Goal: Task Accomplishment & Management: Use online tool/utility

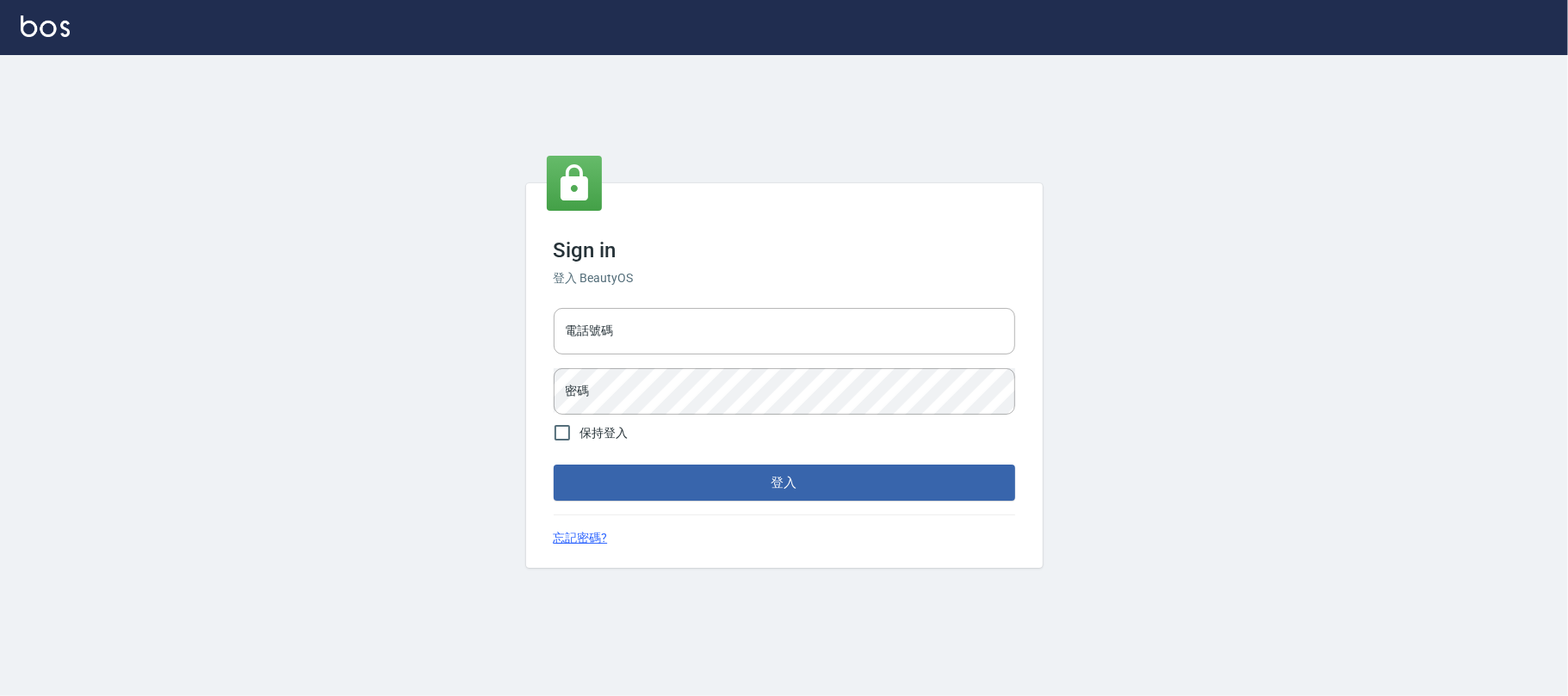
click at [781, 324] on input "電話號碼" at bounding box center [784, 332] width 461 height 46
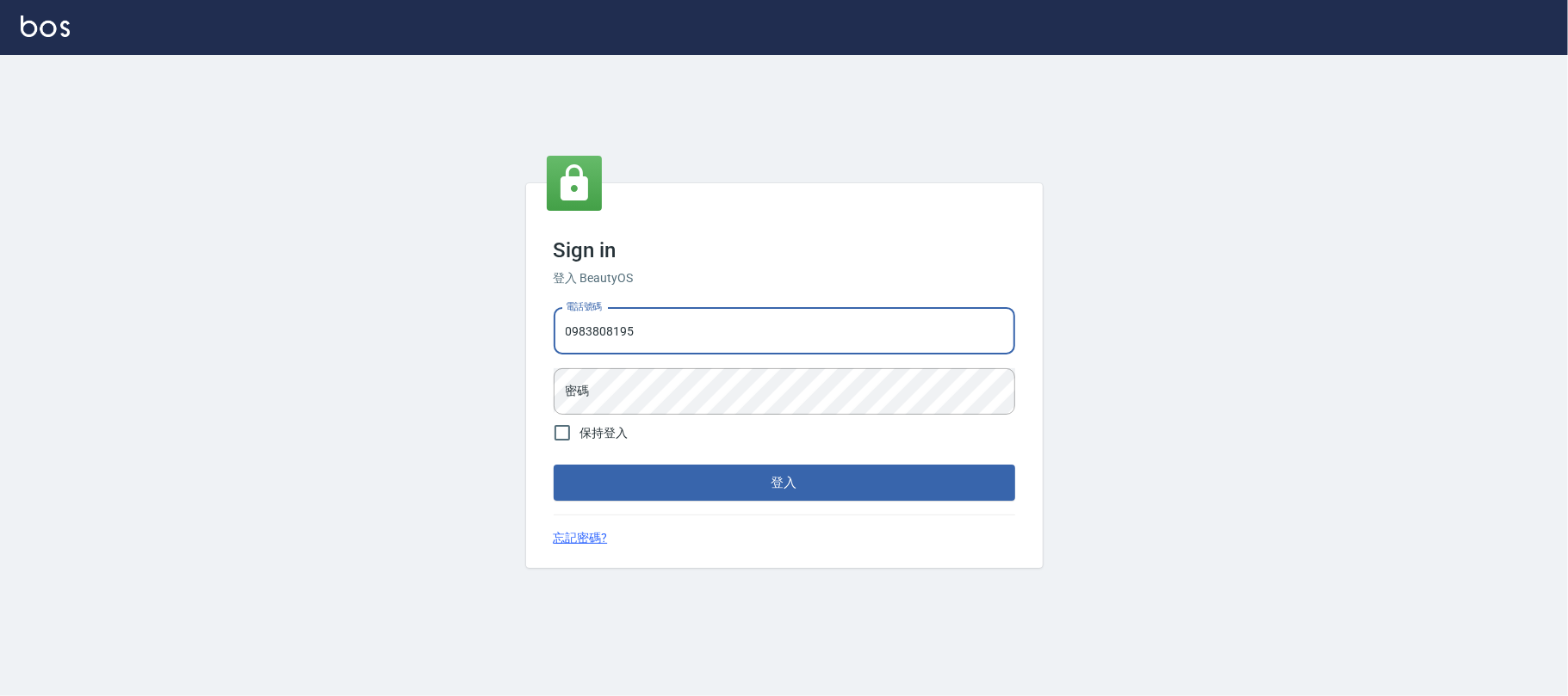
type input "0983808195"
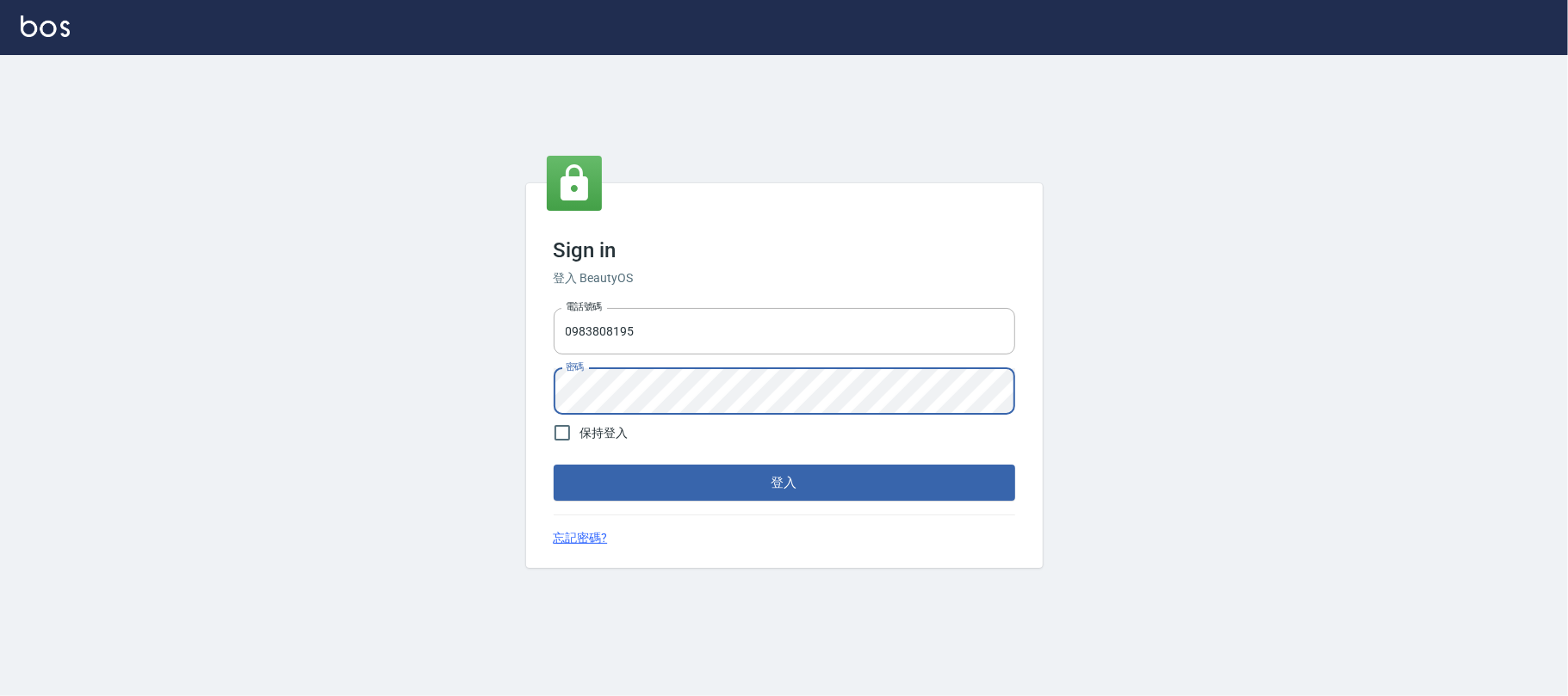
click at [553, 465] on button "登入" at bounding box center [784, 482] width 461 height 36
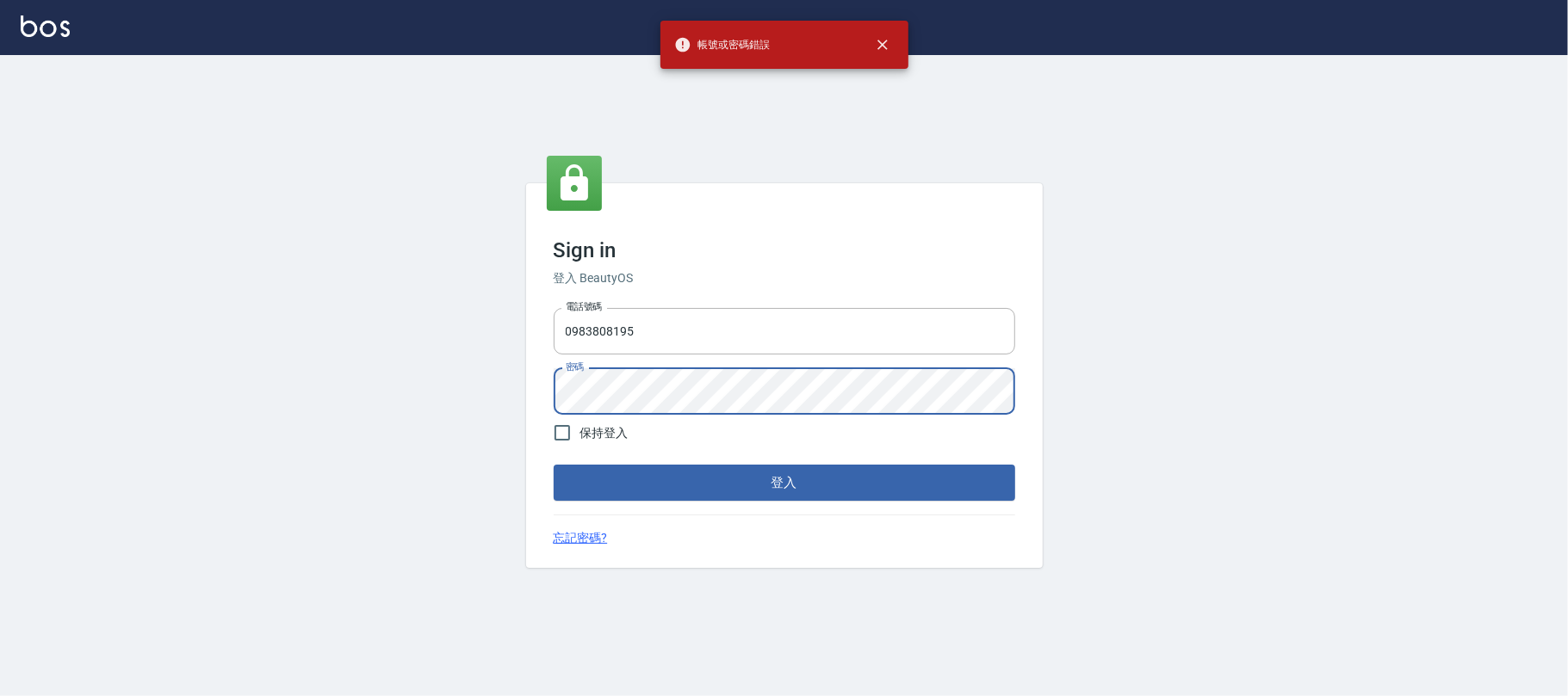
click at [492, 403] on div "Sign in 登入 BeautyOS 電話號碼 [PHONE_NUMBER] 電話號碼 密碼 密碼 保持登入 登入 忘記密碼?" at bounding box center [784, 375] width 1568 height 641
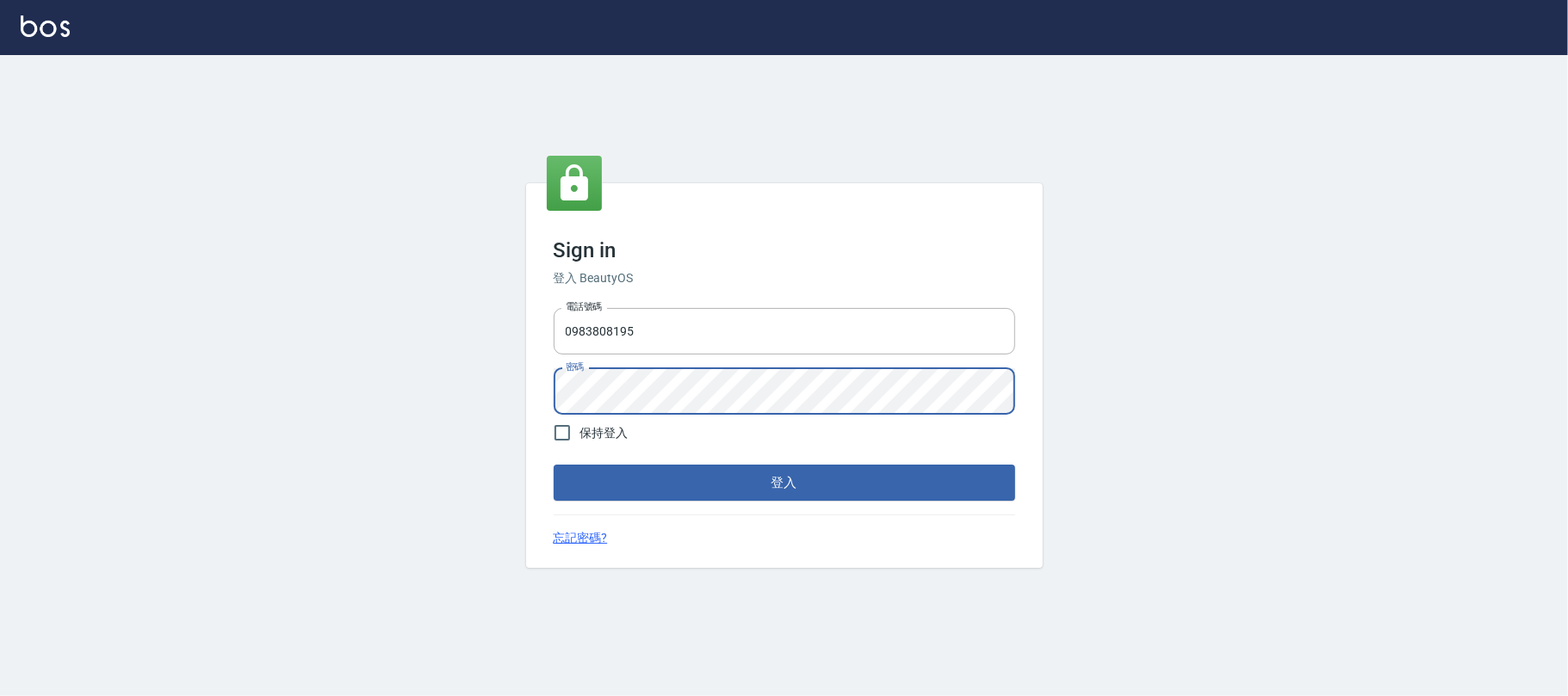
click at [553, 465] on button "登入" at bounding box center [784, 482] width 461 height 36
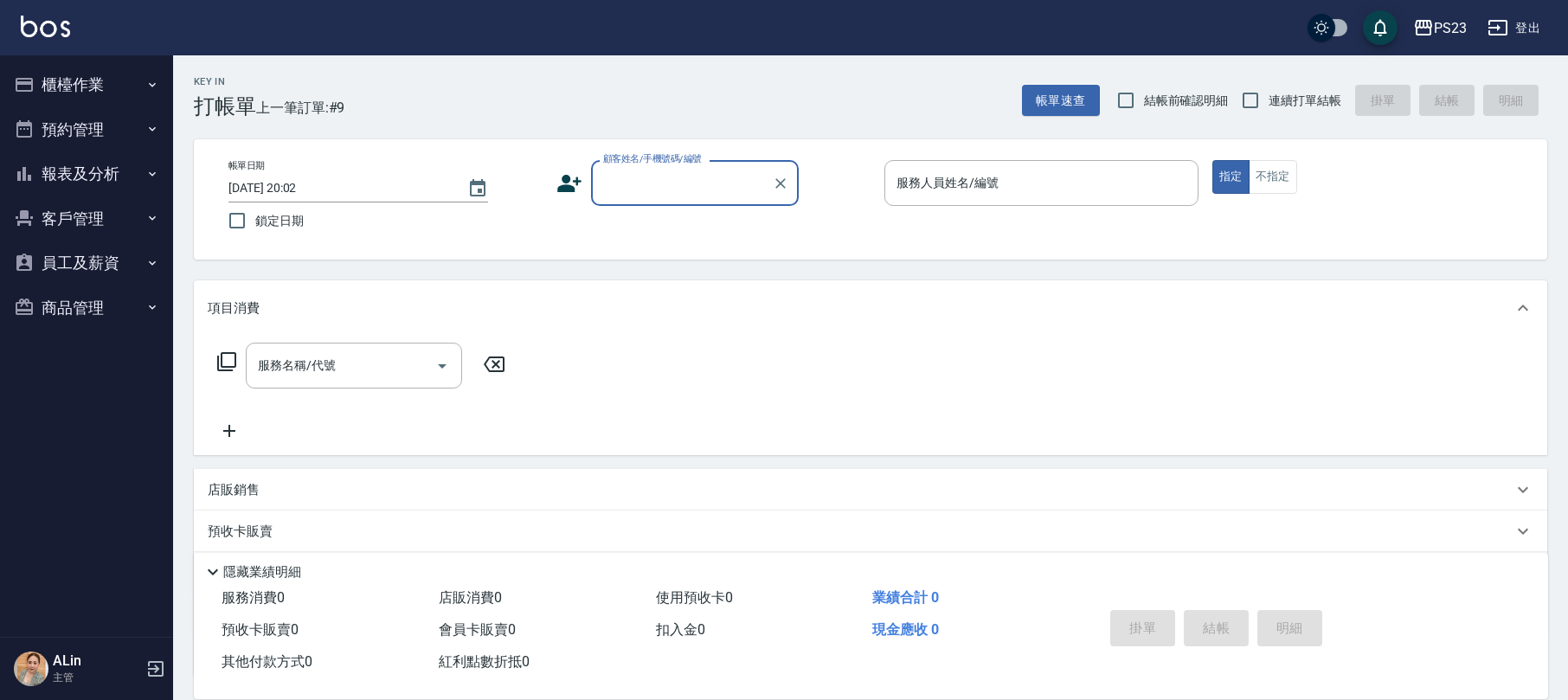
click at [108, 158] on button "報表及分析" at bounding box center [86, 174] width 160 height 45
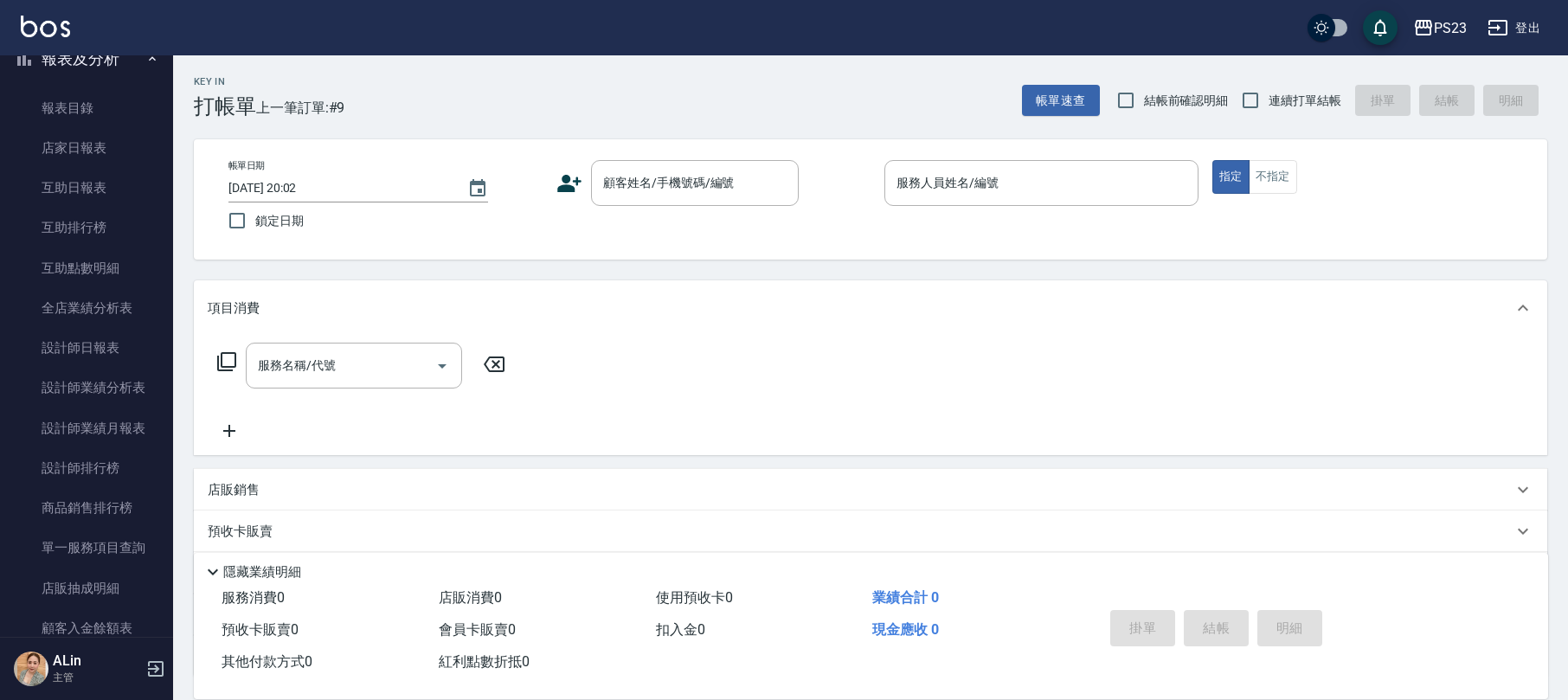
scroll to position [461, 0]
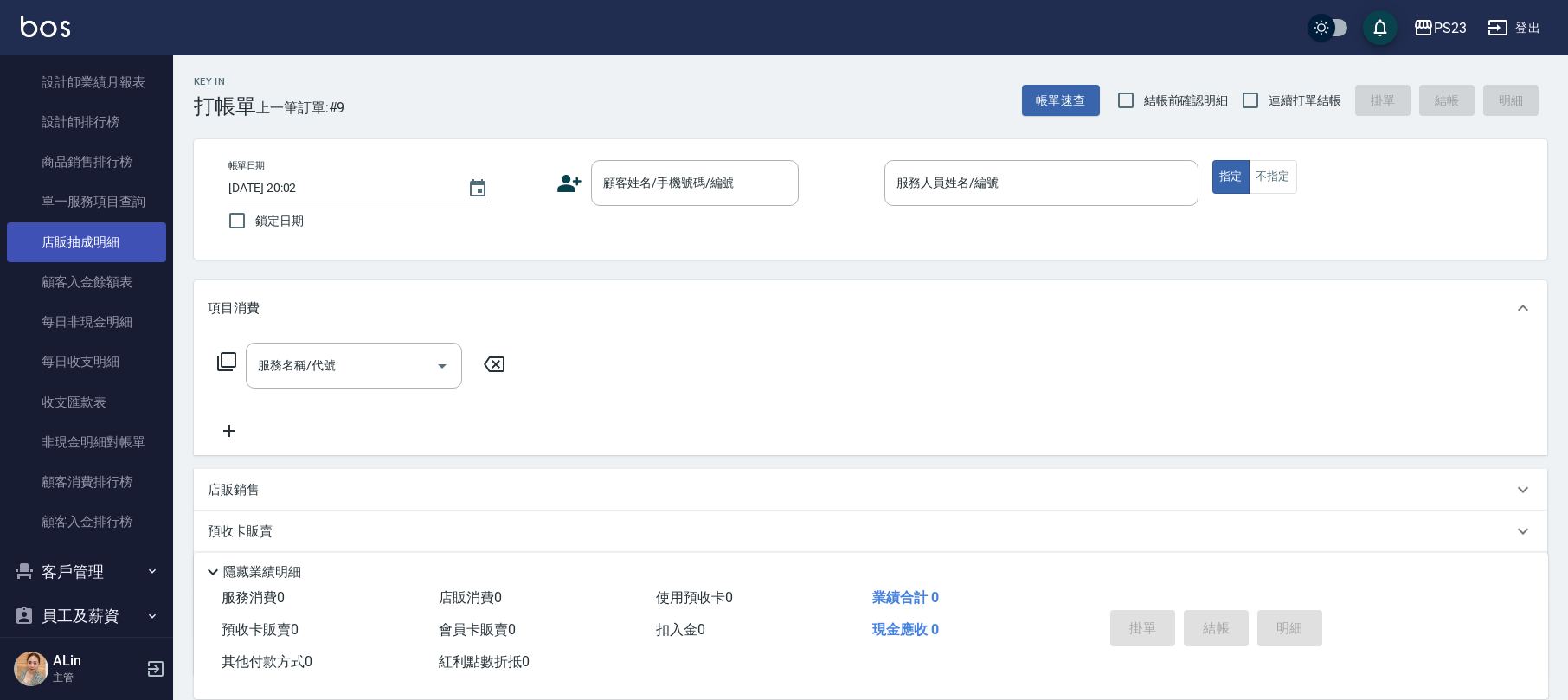
click at [94, 247] on link "店販抽成明細" at bounding box center [86, 242] width 160 height 40
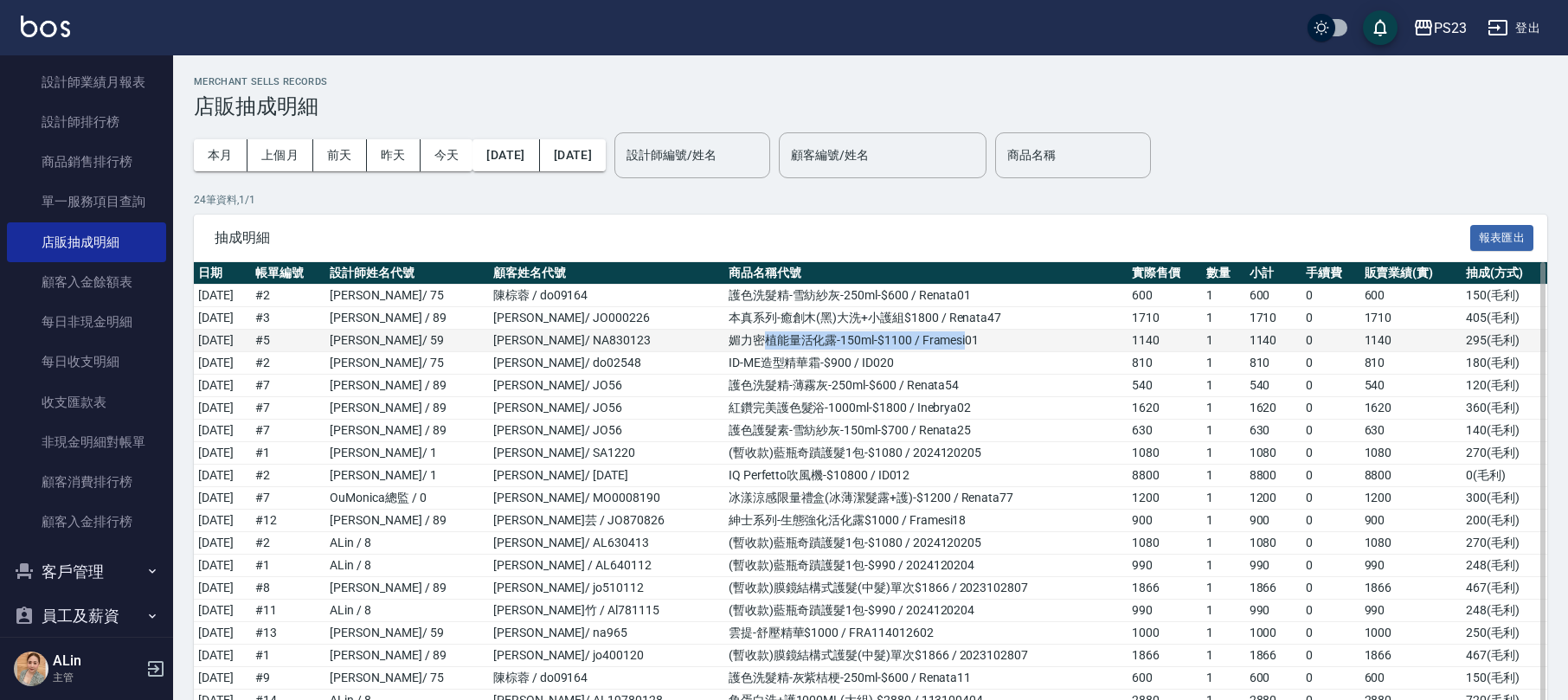
drag, startPoint x: 856, startPoint y: 344, endPoint x: 929, endPoint y: 341, distance: 73.1
click at [929, 341] on td "媚力密植能量活化露-150ml-$1100 / Framesi01" at bounding box center [926, 341] width 403 height 22
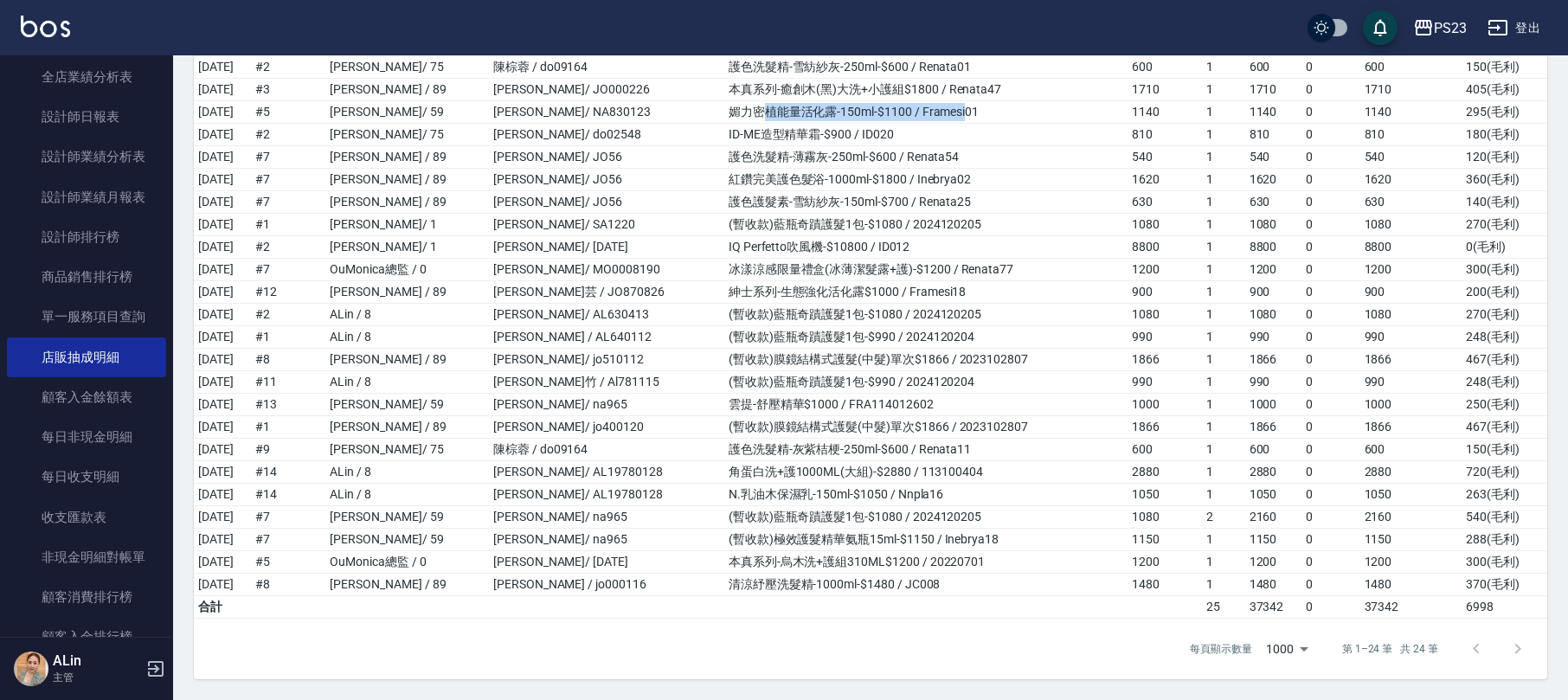
scroll to position [528, 0]
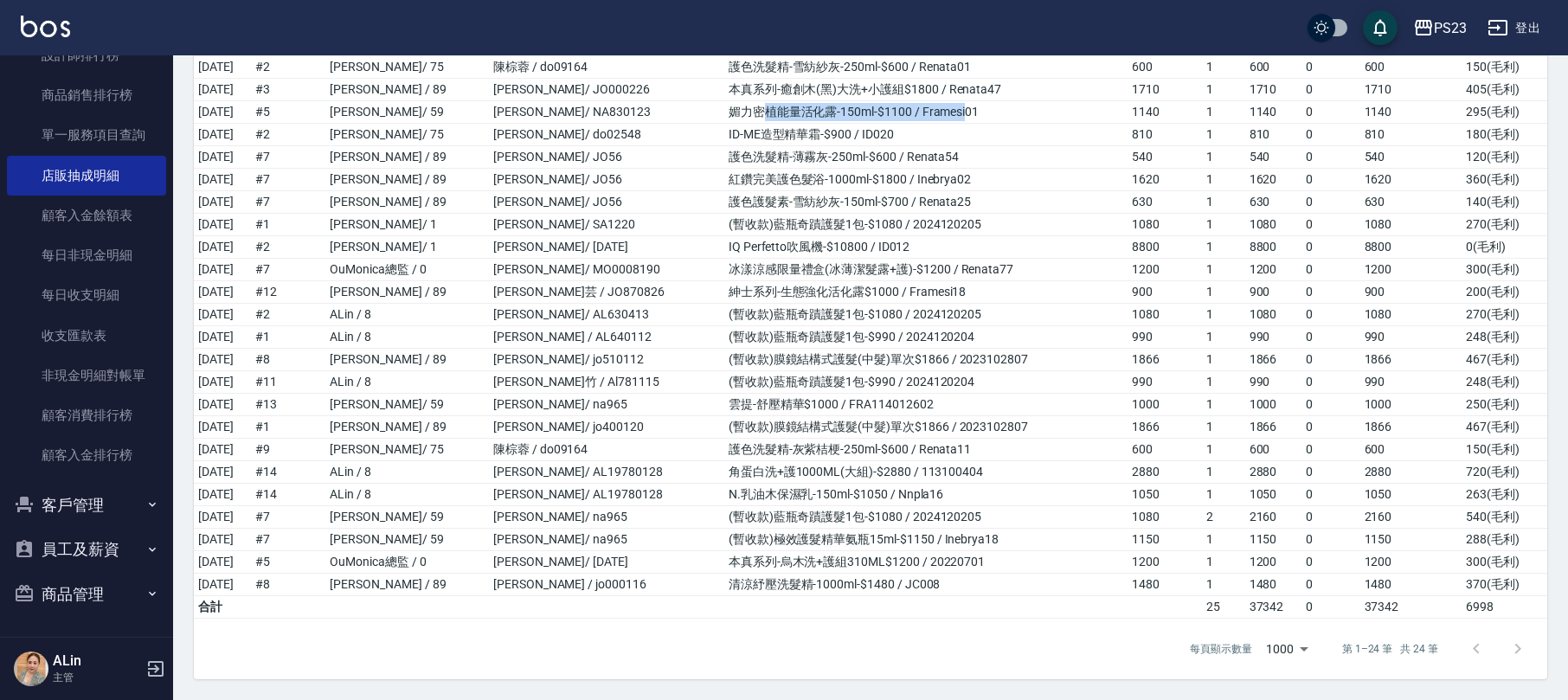
click at [61, 589] on button "商品管理" at bounding box center [86, 595] width 160 height 45
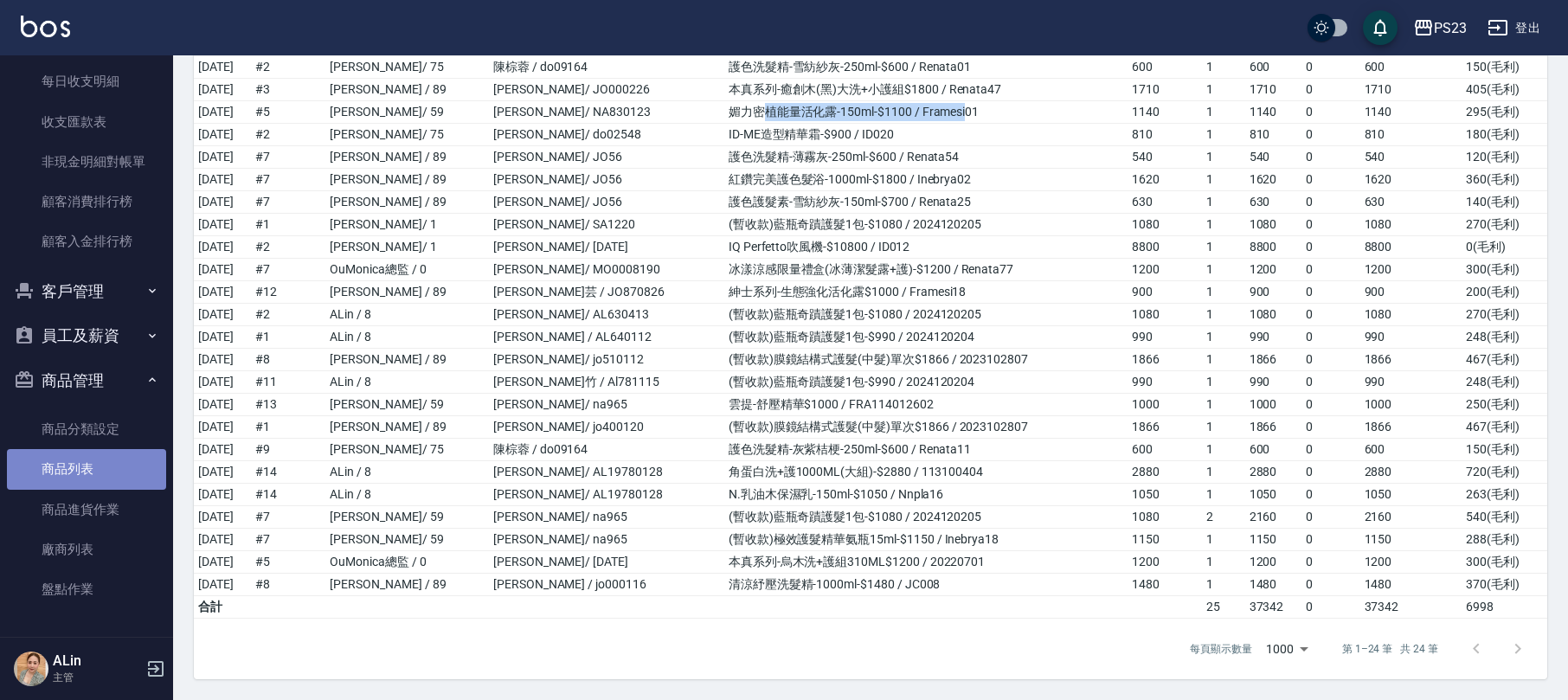
click at [92, 462] on link "商品列表" at bounding box center [86, 469] width 160 height 40
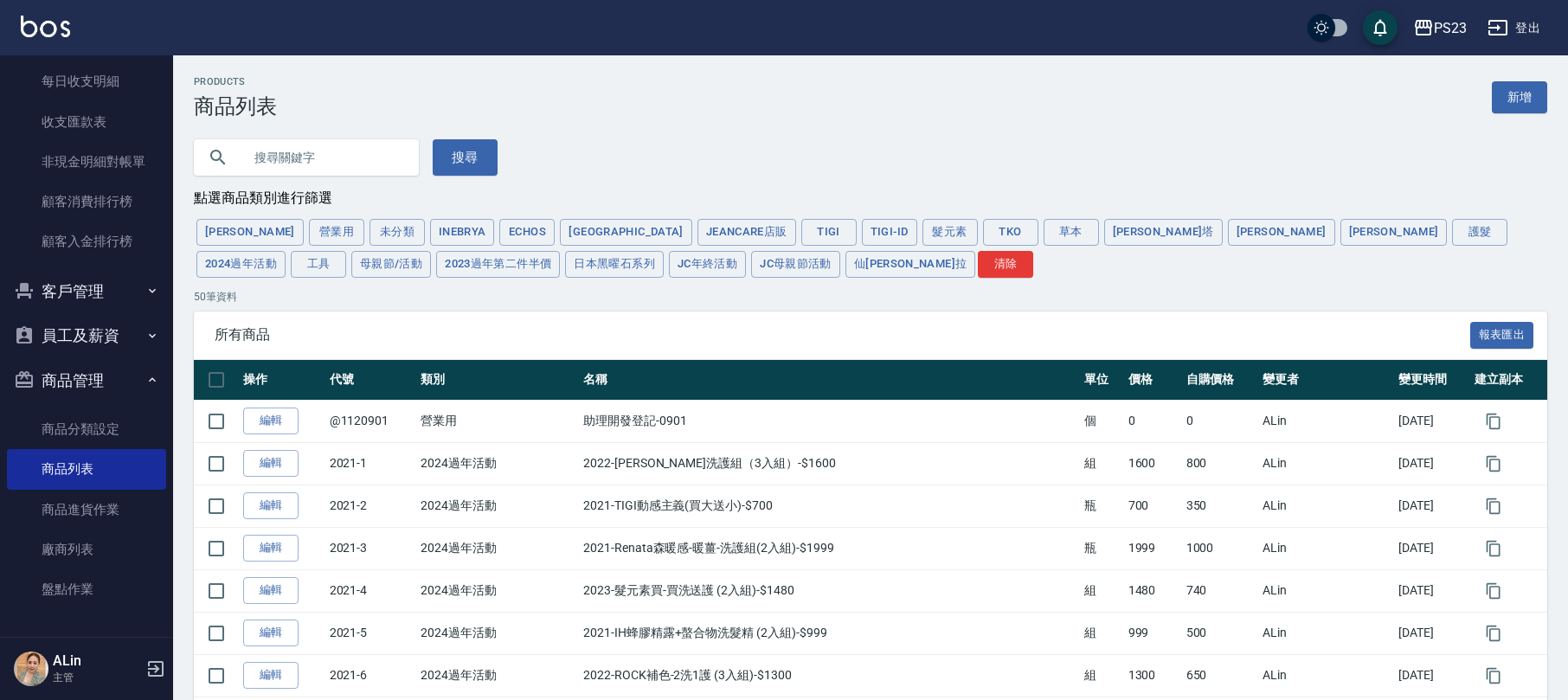
click at [291, 163] on input "text" at bounding box center [324, 157] width 162 height 46
type input "雲"
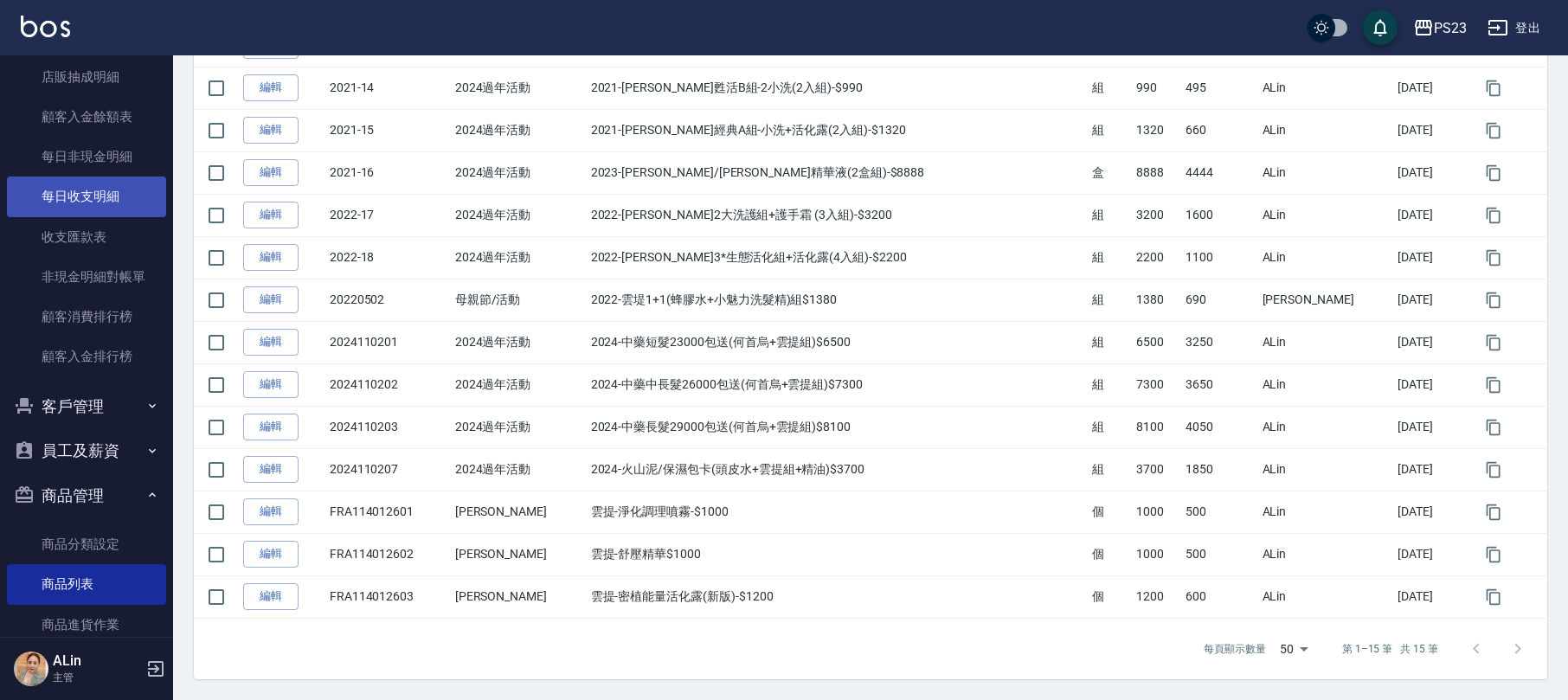
scroll to position [396, 0]
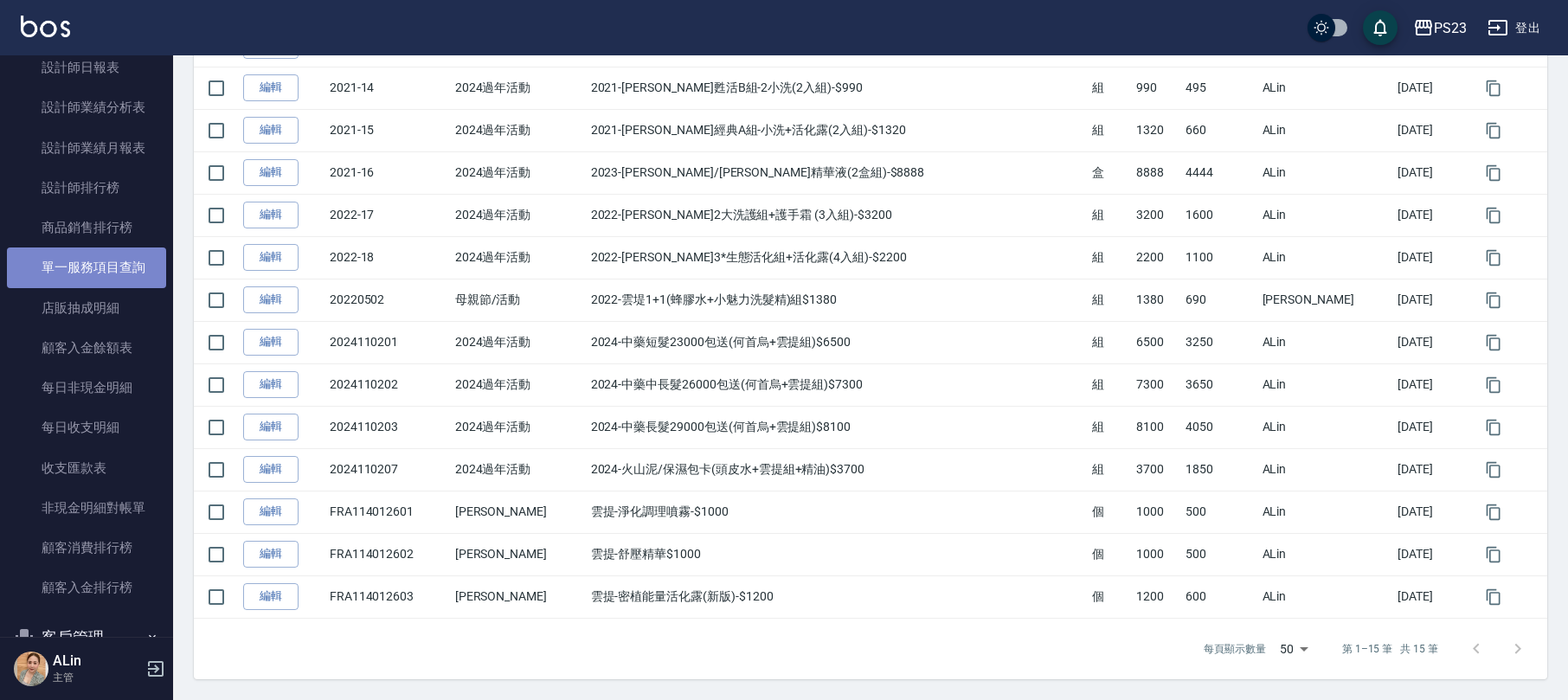
click at [121, 263] on link "單一服務項目查詢" at bounding box center [86, 268] width 160 height 40
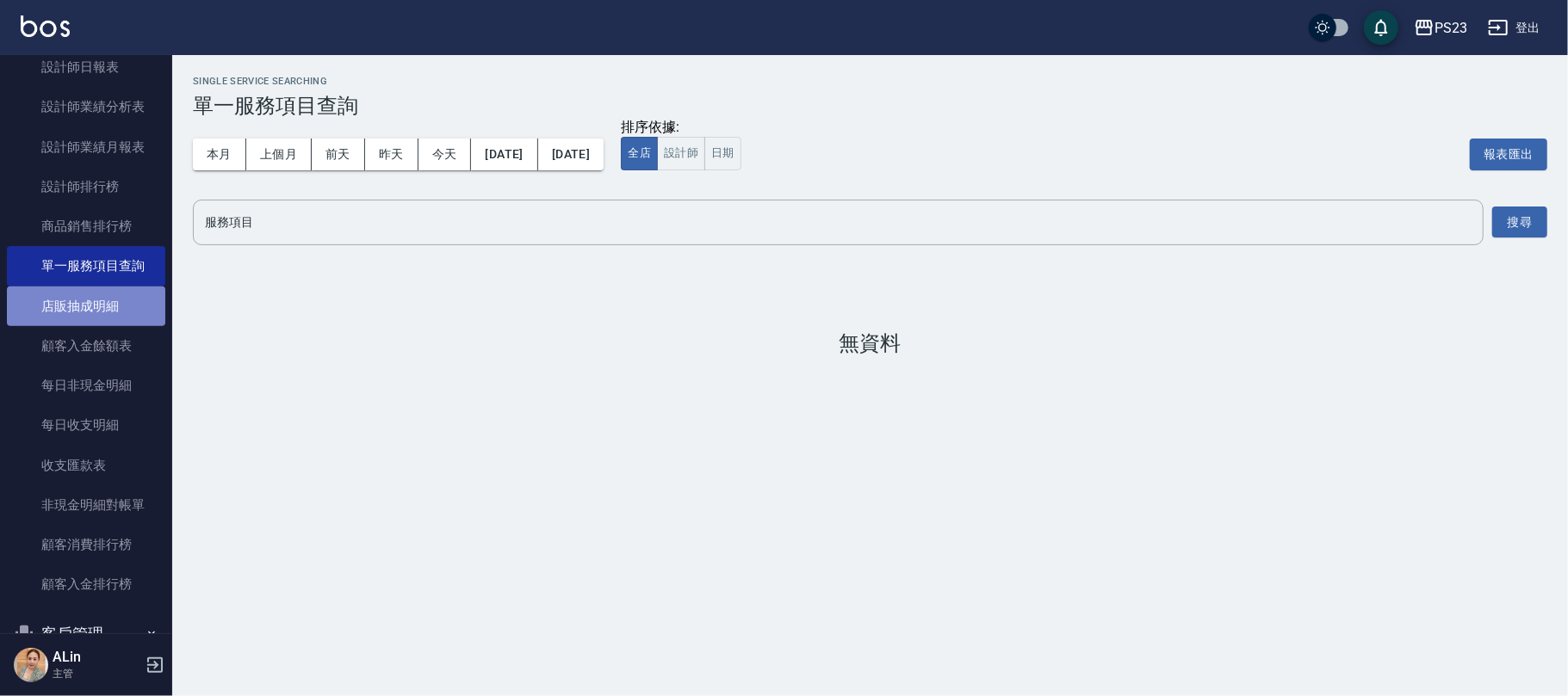
click at [110, 297] on link "店販抽成明細" at bounding box center [86, 306] width 159 height 40
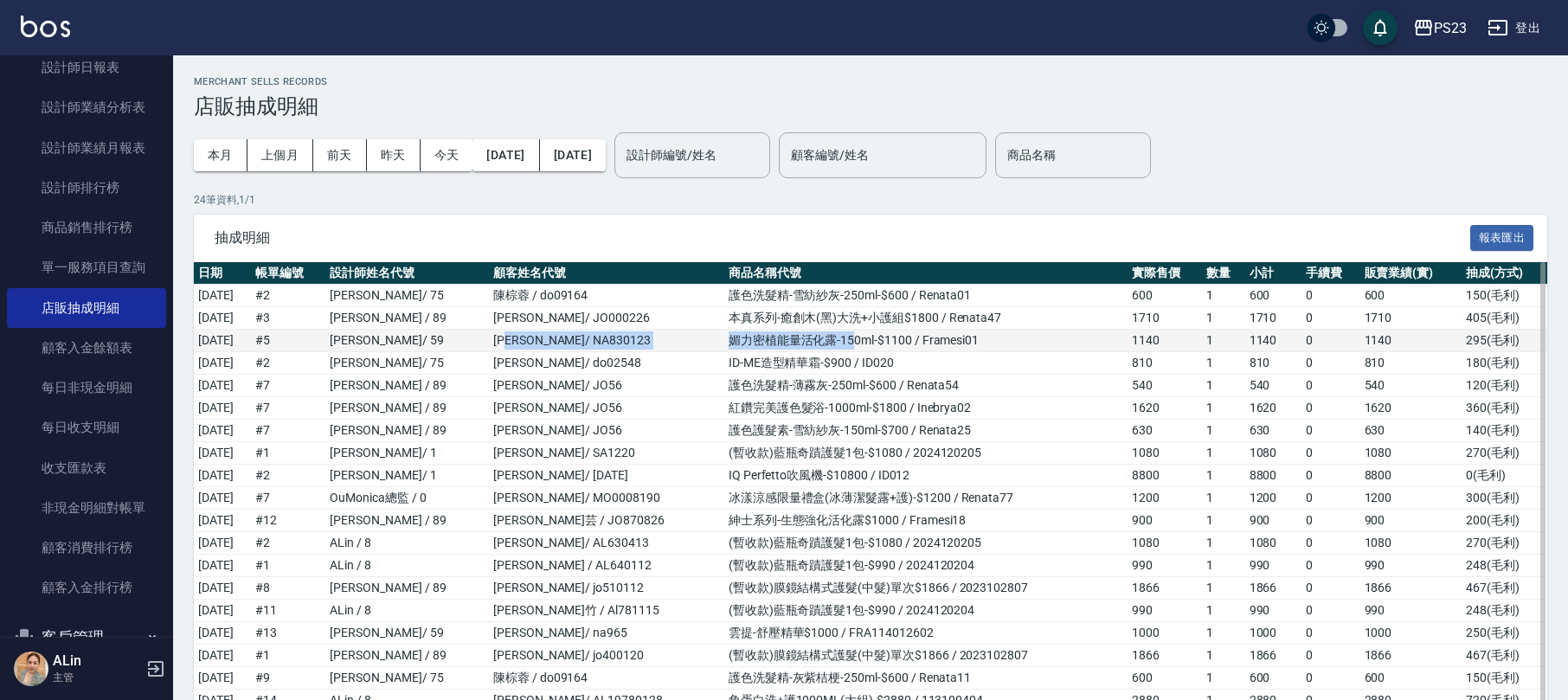
drag, startPoint x: 794, startPoint y: 336, endPoint x: 454, endPoint y: 341, distance: 340.0
click at [526, 350] on tr "[DATE] # 5 [PERSON_NAME]/ 59 [PERSON_NAME]/ NA830123 媚力密植能量活化露-150ml-$1100 / Fr…" at bounding box center [870, 341] width 1353 height 22
click at [558, 341] on td "[PERSON_NAME]/ NA830123" at bounding box center [606, 341] width 235 height 22
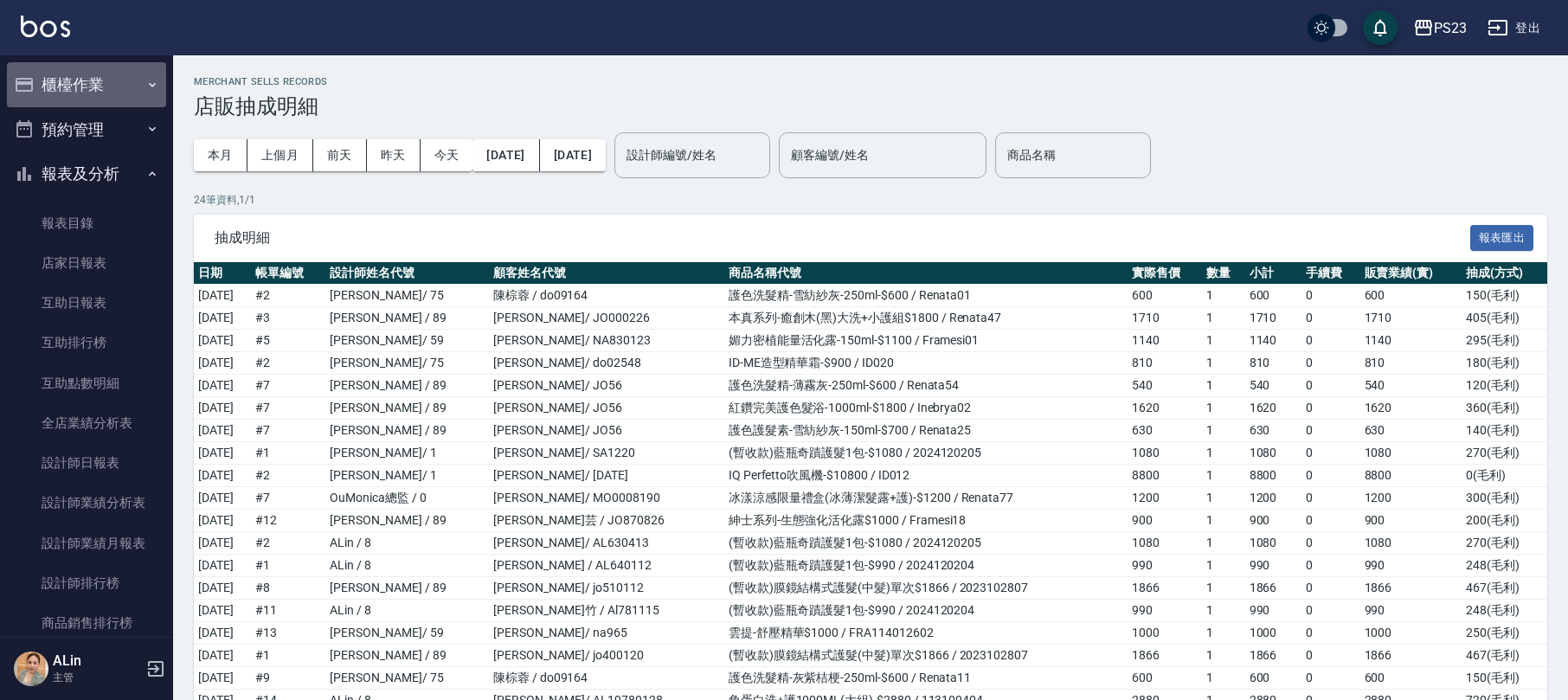
click at [94, 71] on button "櫃檯作業" at bounding box center [86, 85] width 160 height 45
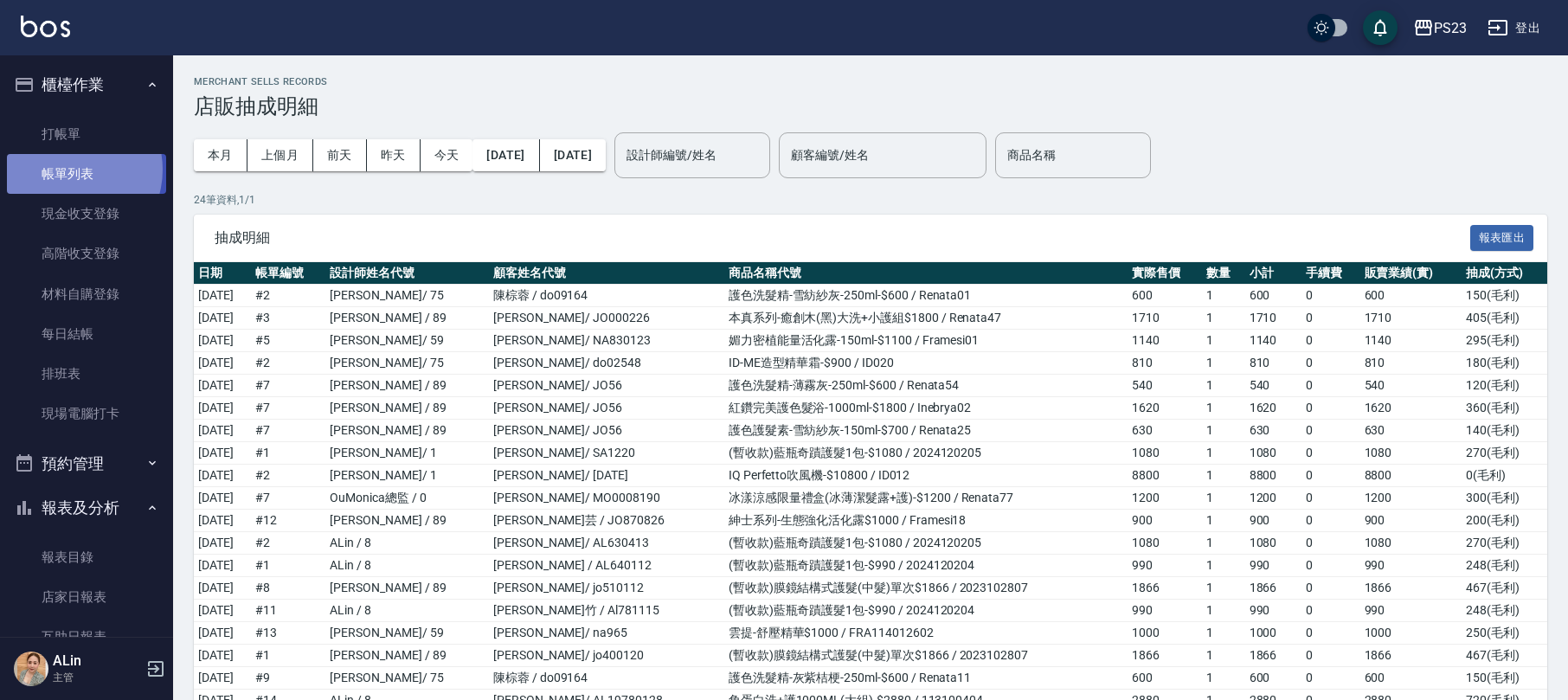
click at [68, 169] on link "帳單列表" at bounding box center [86, 174] width 160 height 40
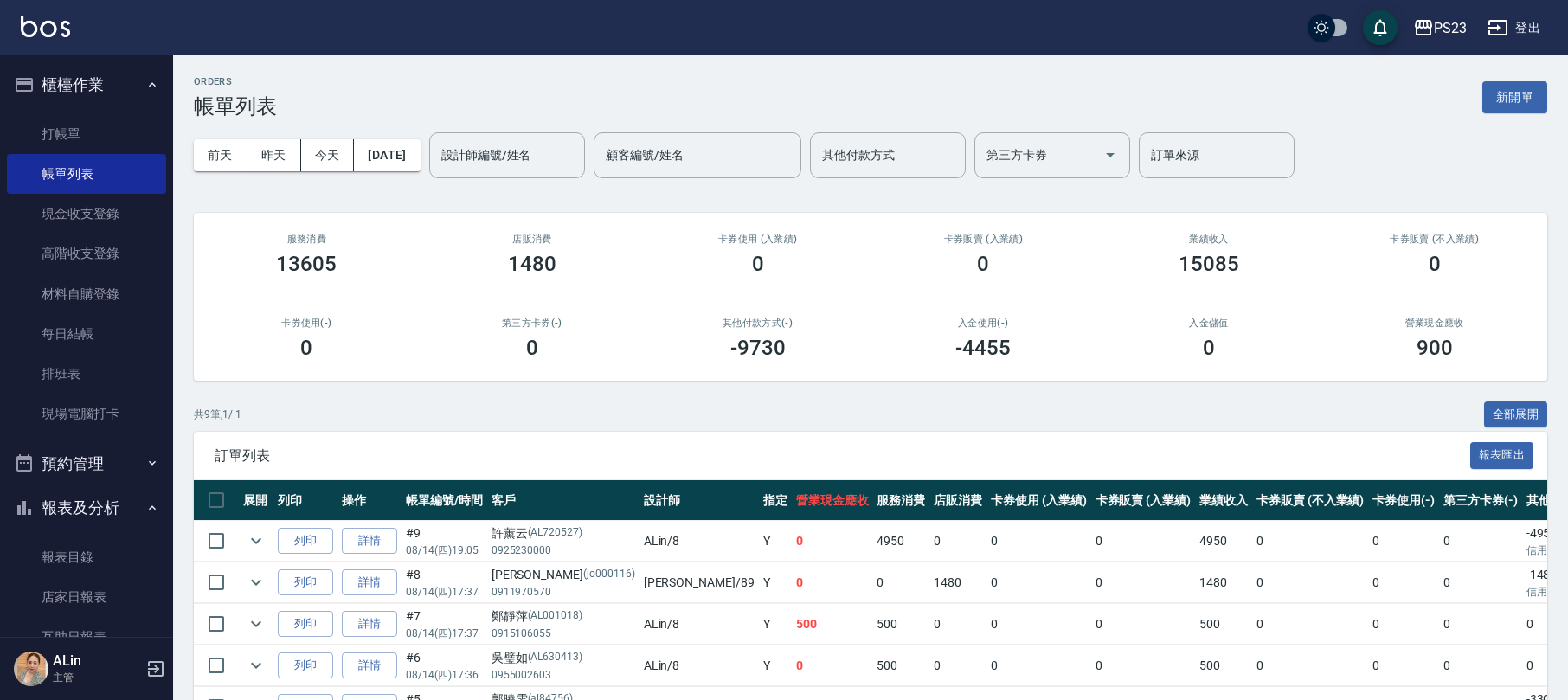
click at [452, 160] on div "[DATE] [DATE] [DATE] [DATE] 設計師編號/姓名 設計師編號/姓名 顧客編號/姓名 顧客編號/姓名 其他付款方式 其他付款方式 第三方…" at bounding box center [870, 155] width 1353 height 74
click at [413, 160] on button "[DATE]" at bounding box center [387, 155] width 66 height 32
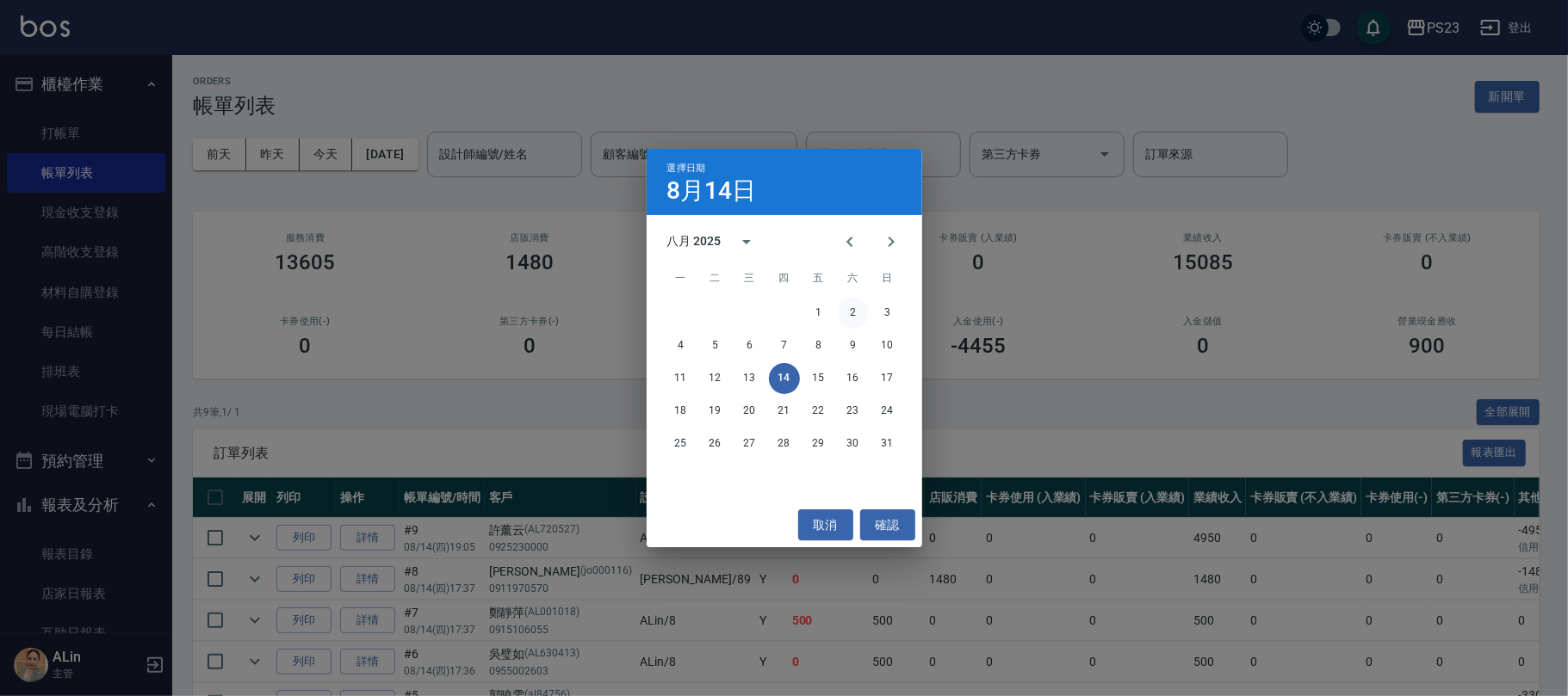
click at [851, 310] on button "2" at bounding box center [853, 313] width 31 height 31
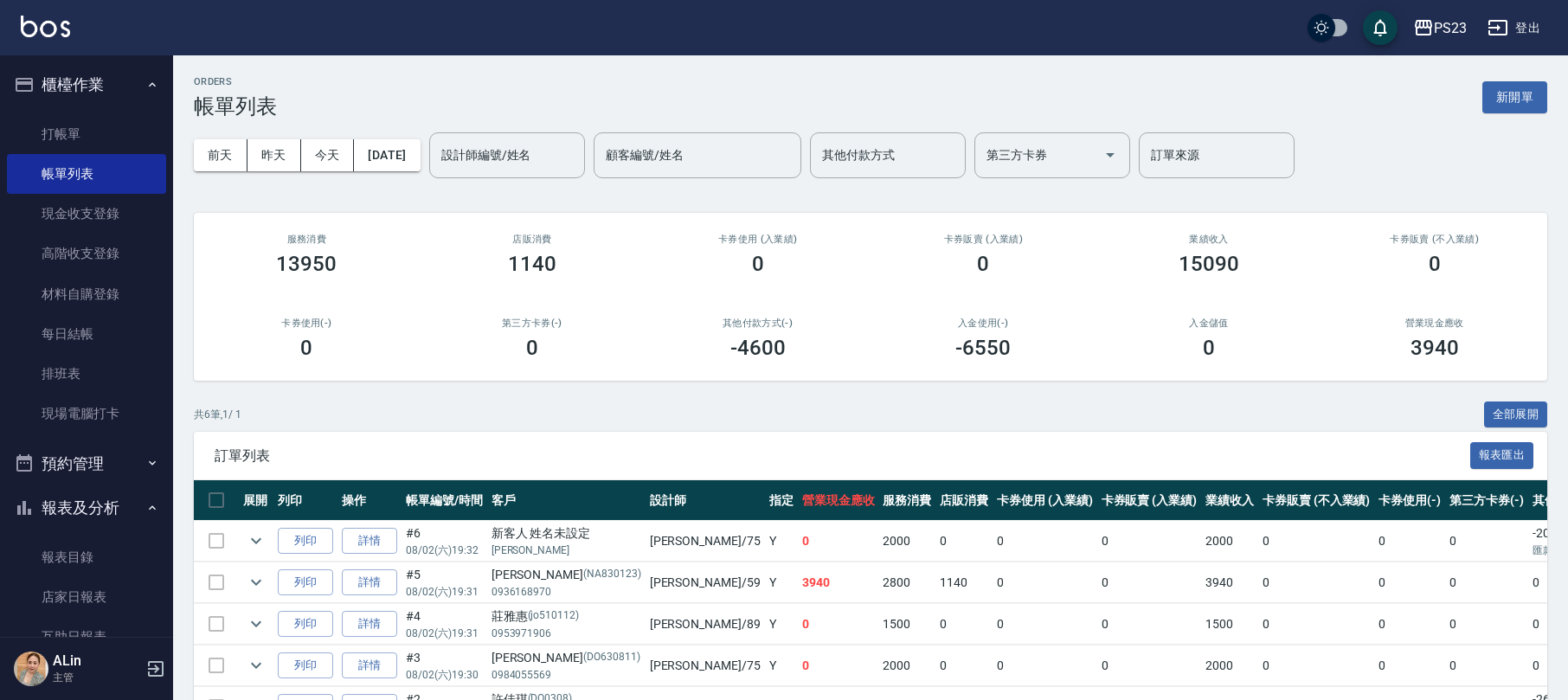
scroll to position [160, 0]
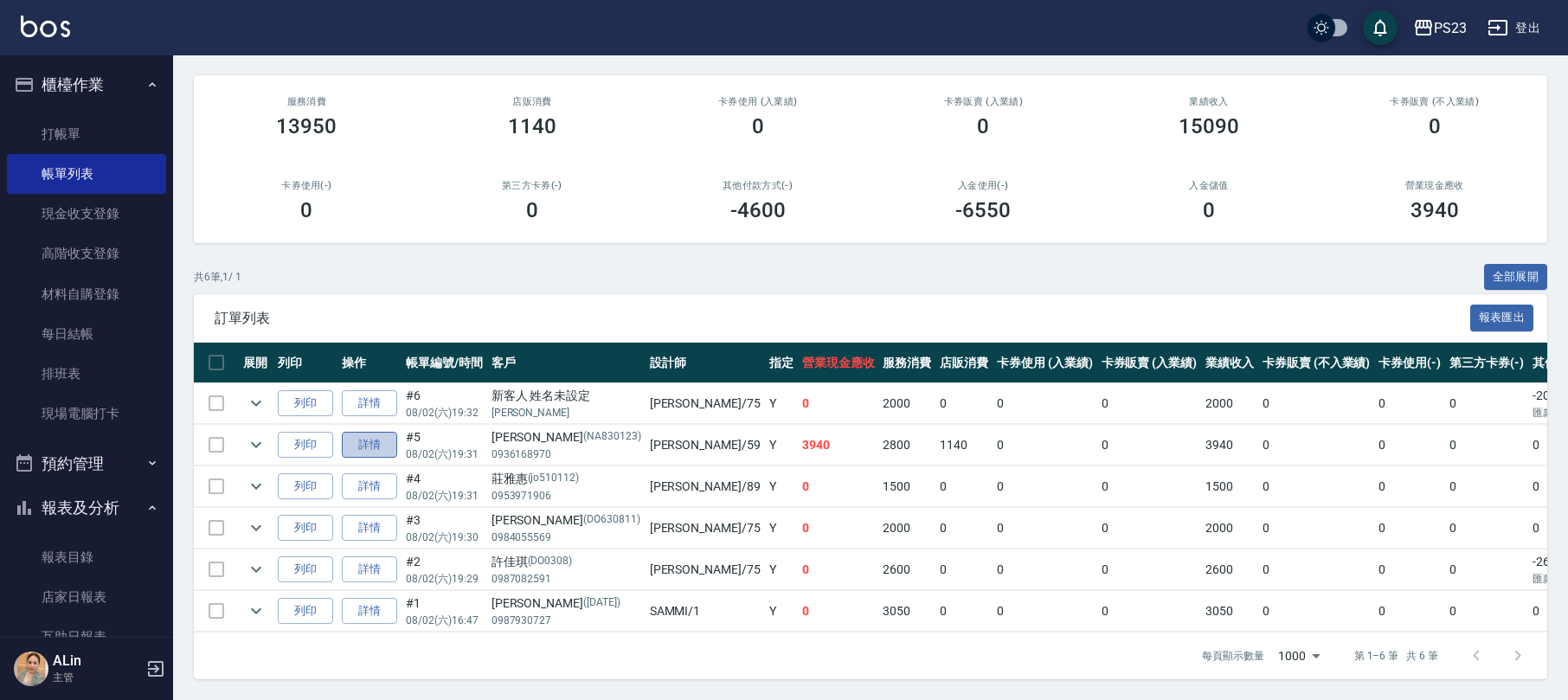
click at [361, 432] on link "詳情" at bounding box center [369, 445] width 55 height 27
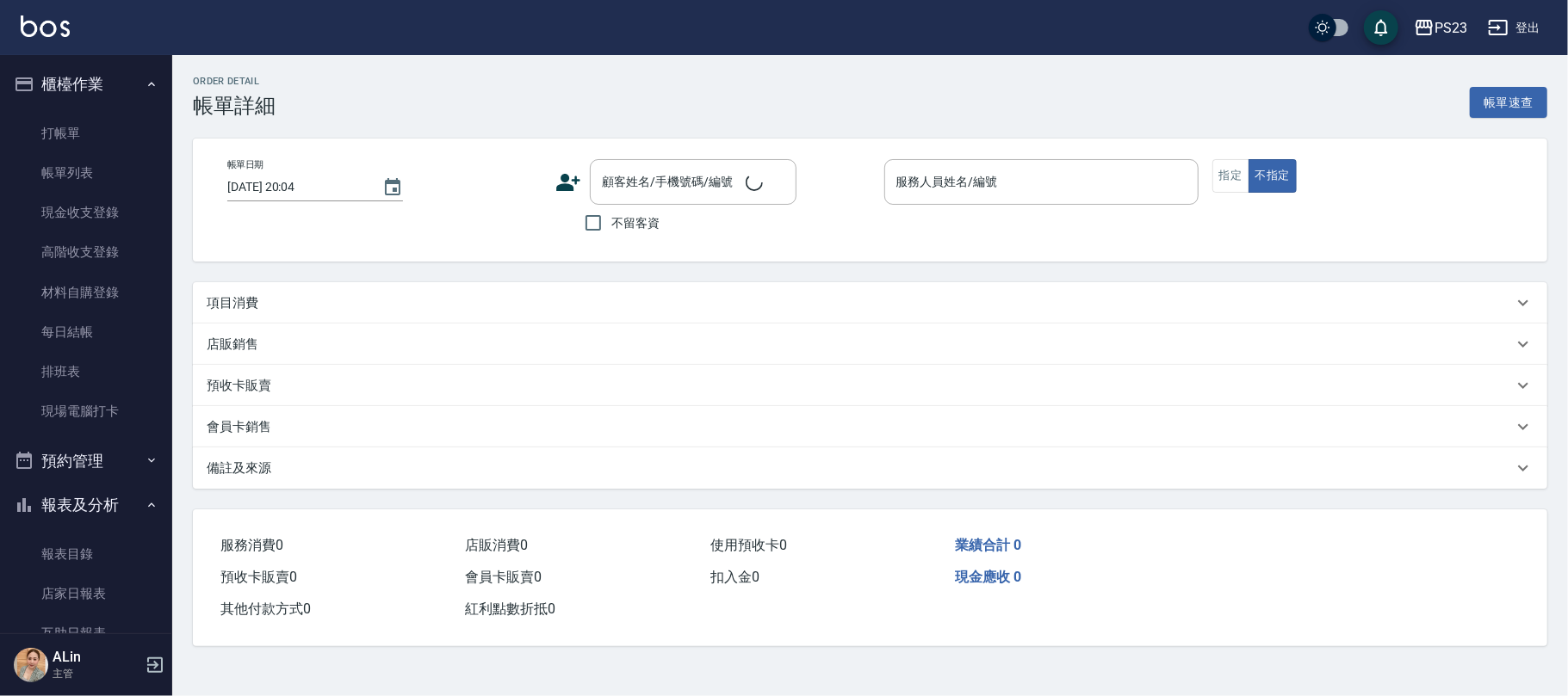
type input "[DATE] 19:31"
type input "Nanako-59"
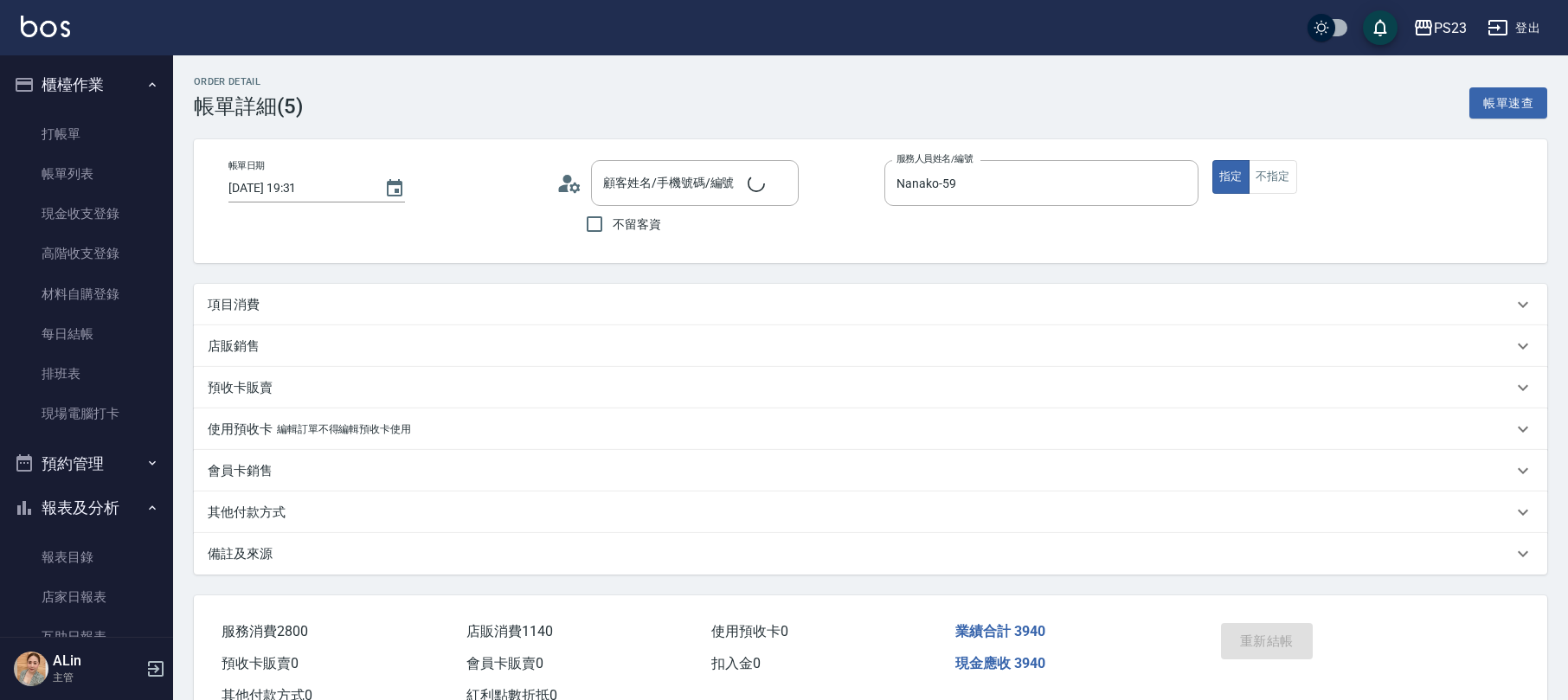
type input "[PERSON_NAME]/0936168970/NA830123"
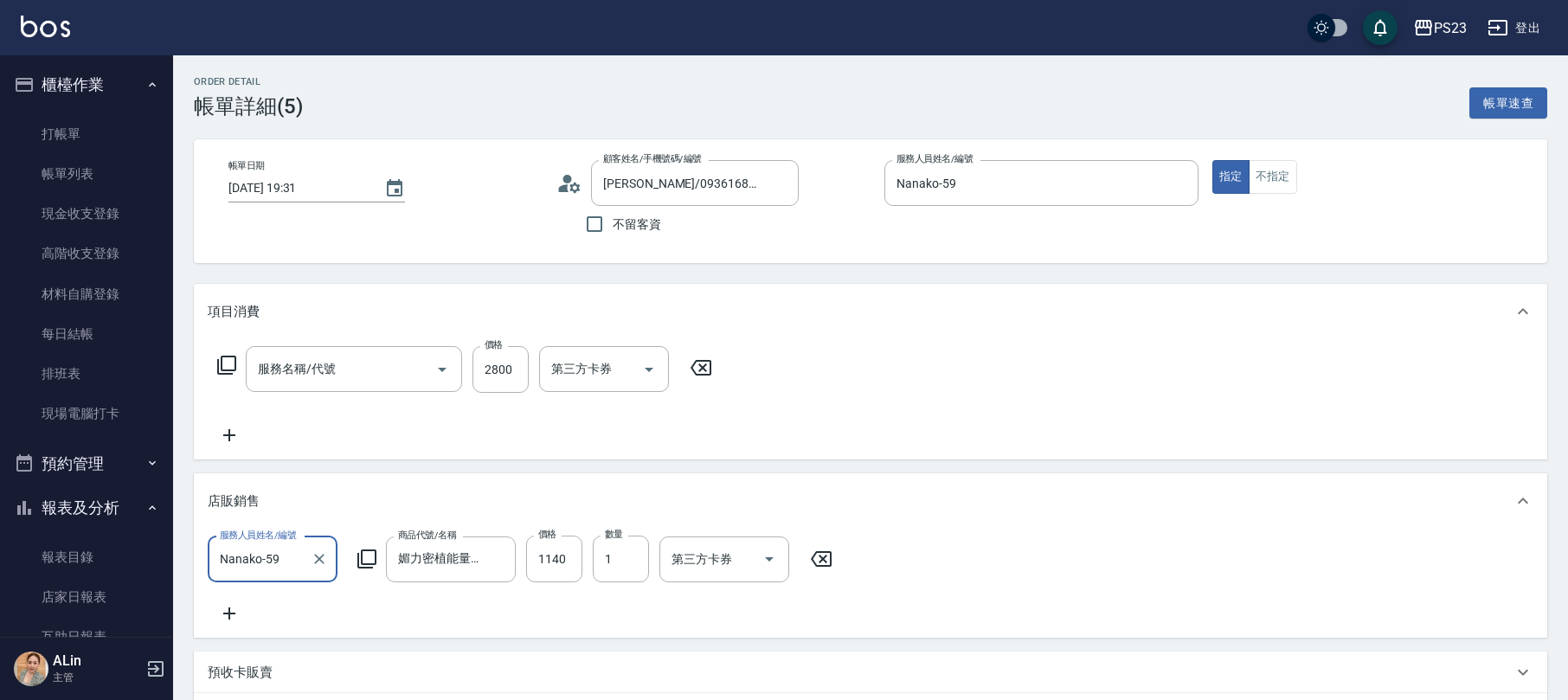
type input "[PERSON_NAME]燙(229)"
click at [505, 564] on icon "Clear" at bounding box center [497, 558] width 17 height 17
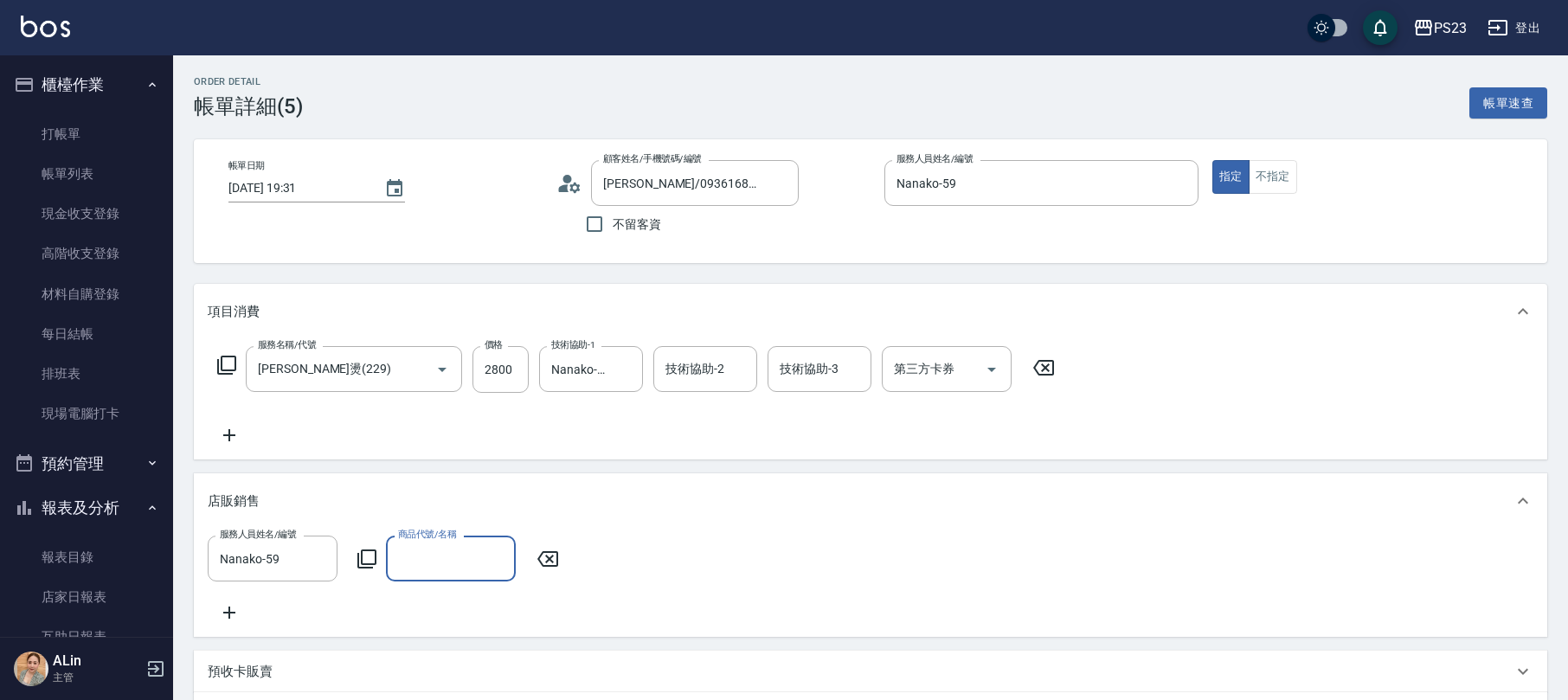
scroll to position [317, 0]
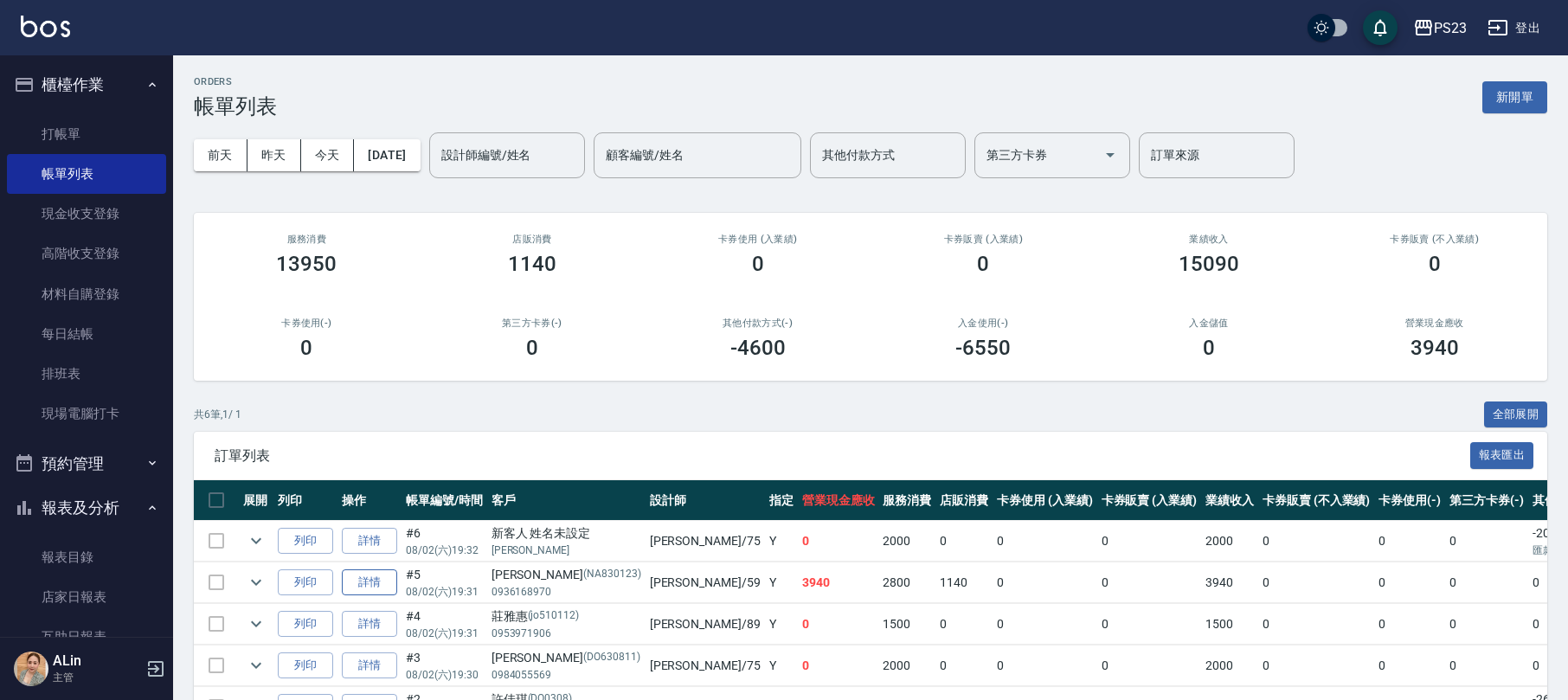
click at [367, 578] on link "詳情" at bounding box center [369, 583] width 55 height 27
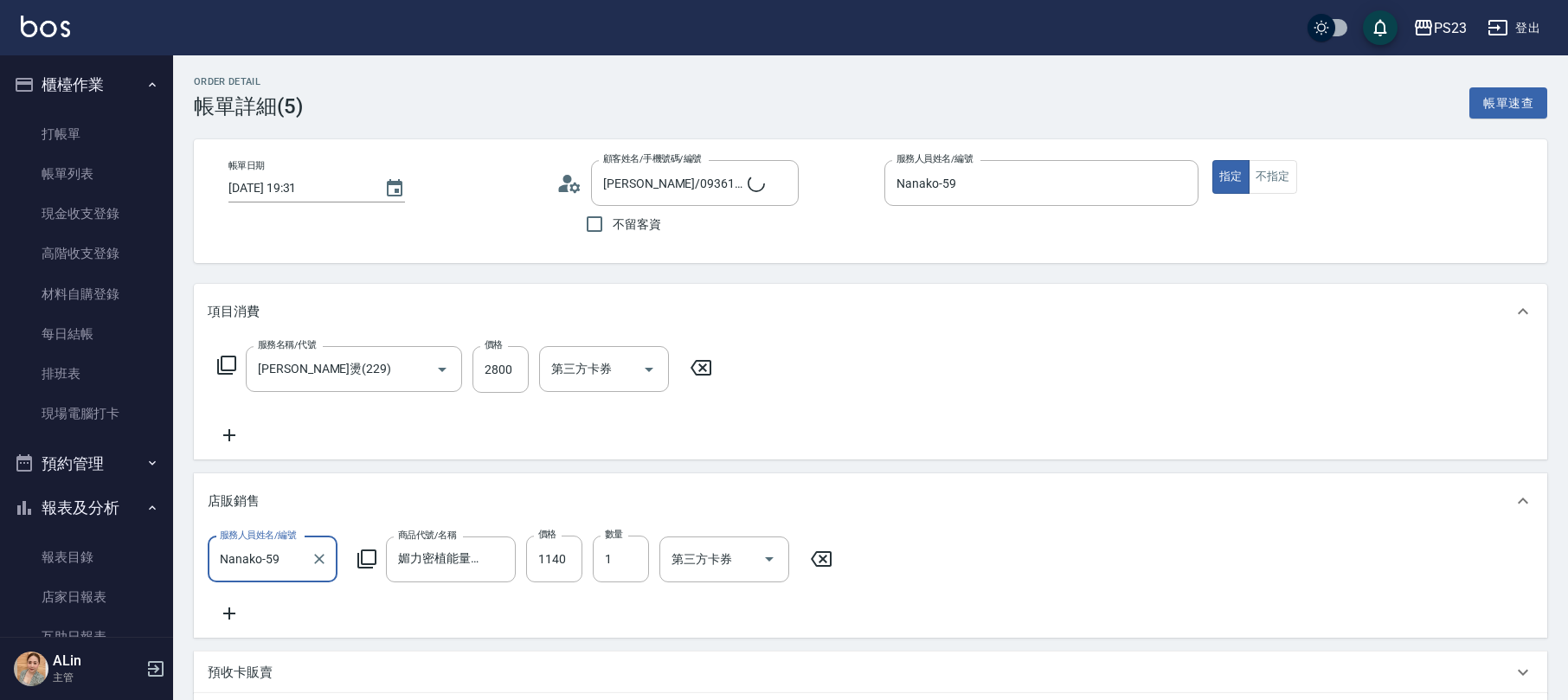
type input "[PERSON_NAME]/0936168970/NA830123"
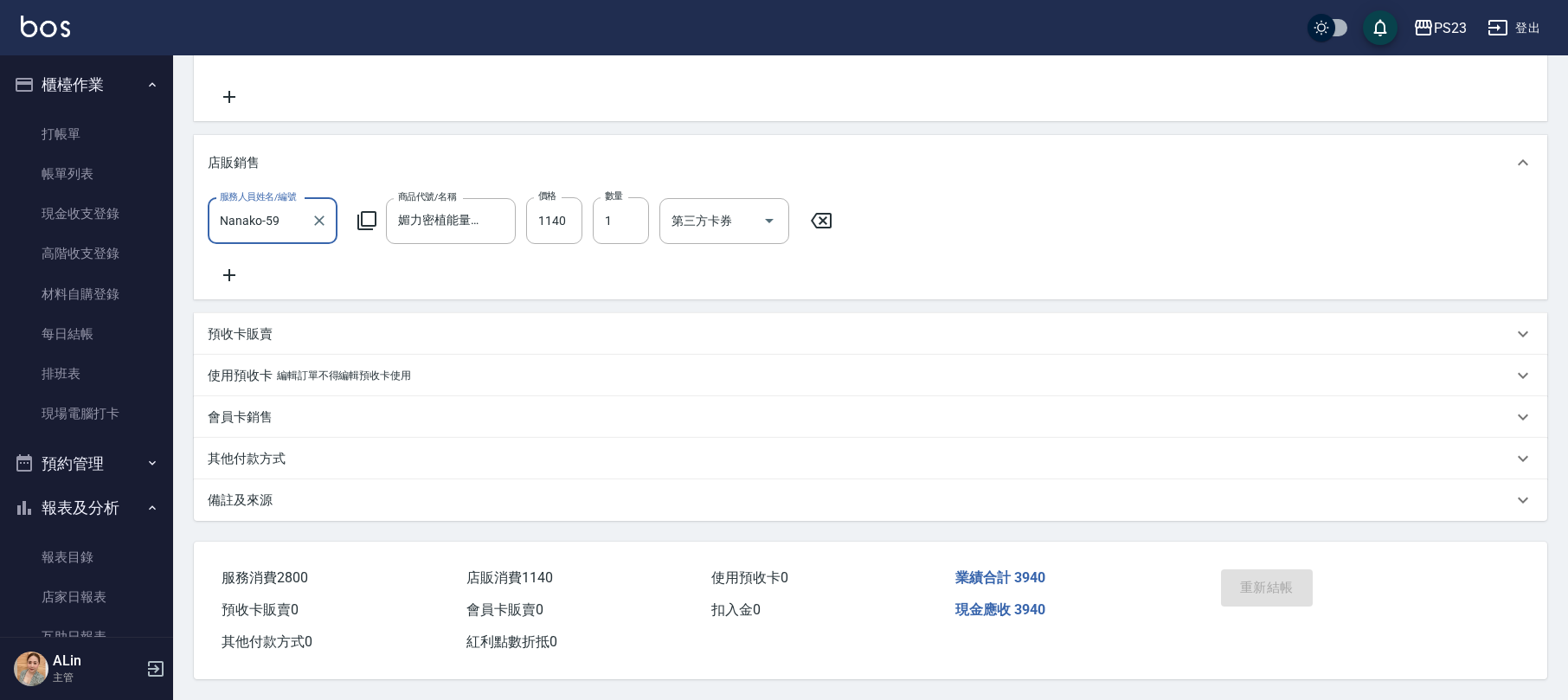
click at [495, 212] on icon "Clear" at bounding box center [497, 220] width 17 height 17
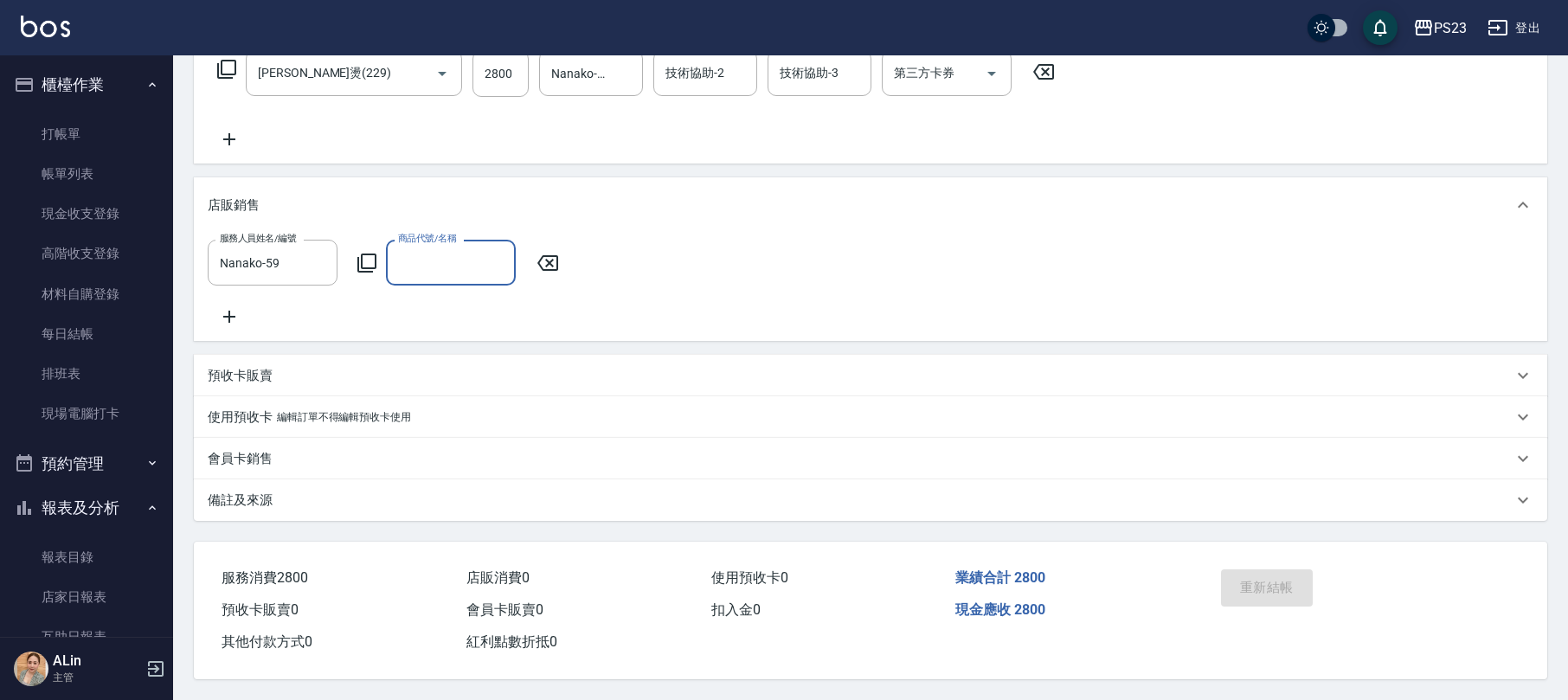
scroll to position [0, 0]
click at [443, 202] on div "店販銷售" at bounding box center [870, 205] width 1353 height 55
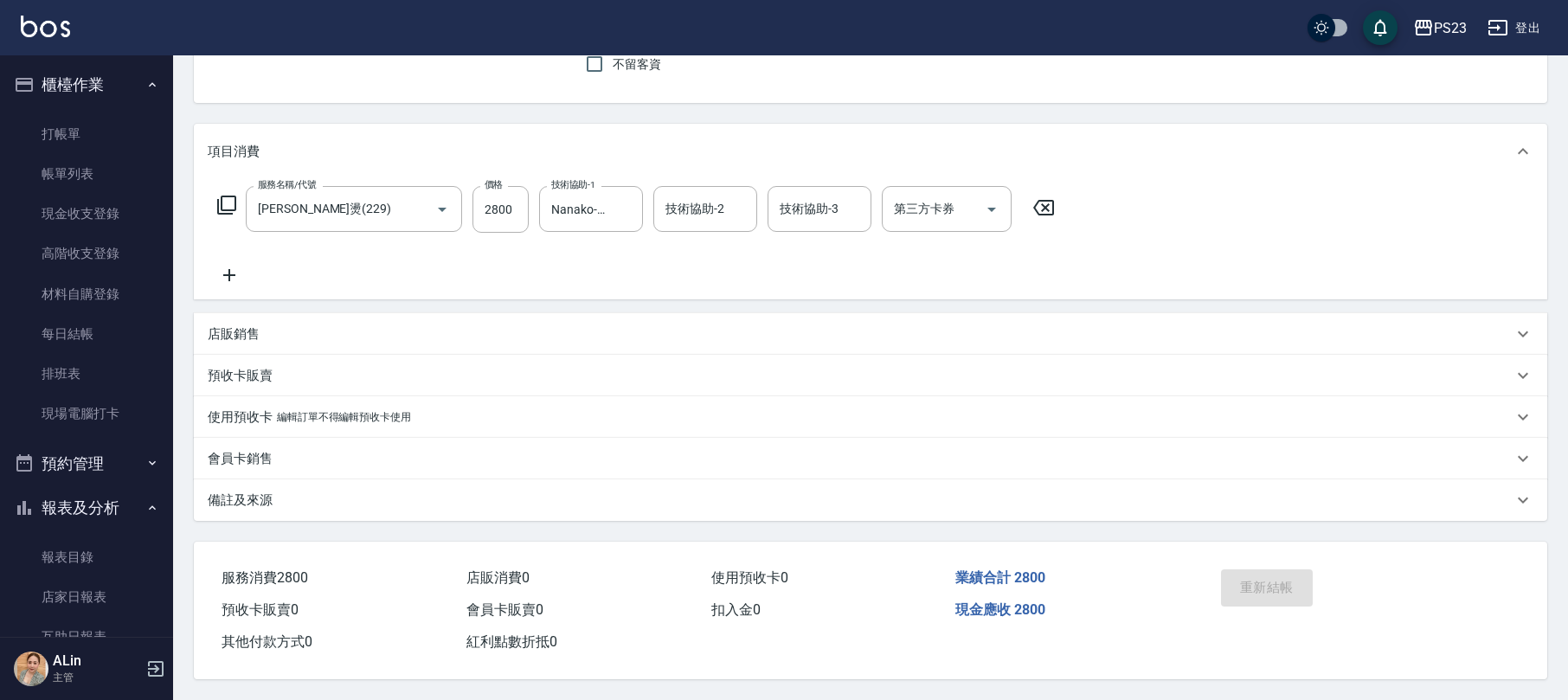
scroll to position [163, 0]
click at [284, 327] on div "店販銷售" at bounding box center [860, 334] width 1305 height 18
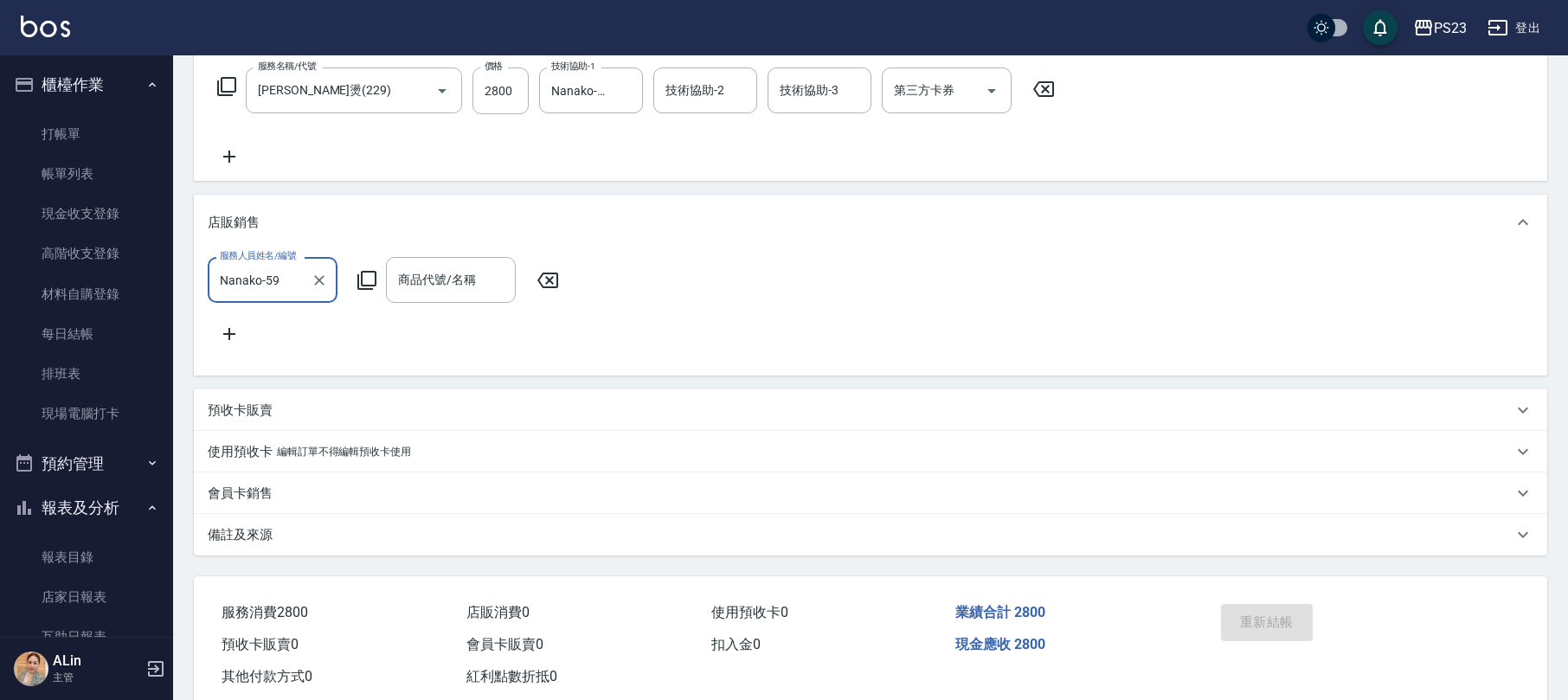
scroll to position [317, 0]
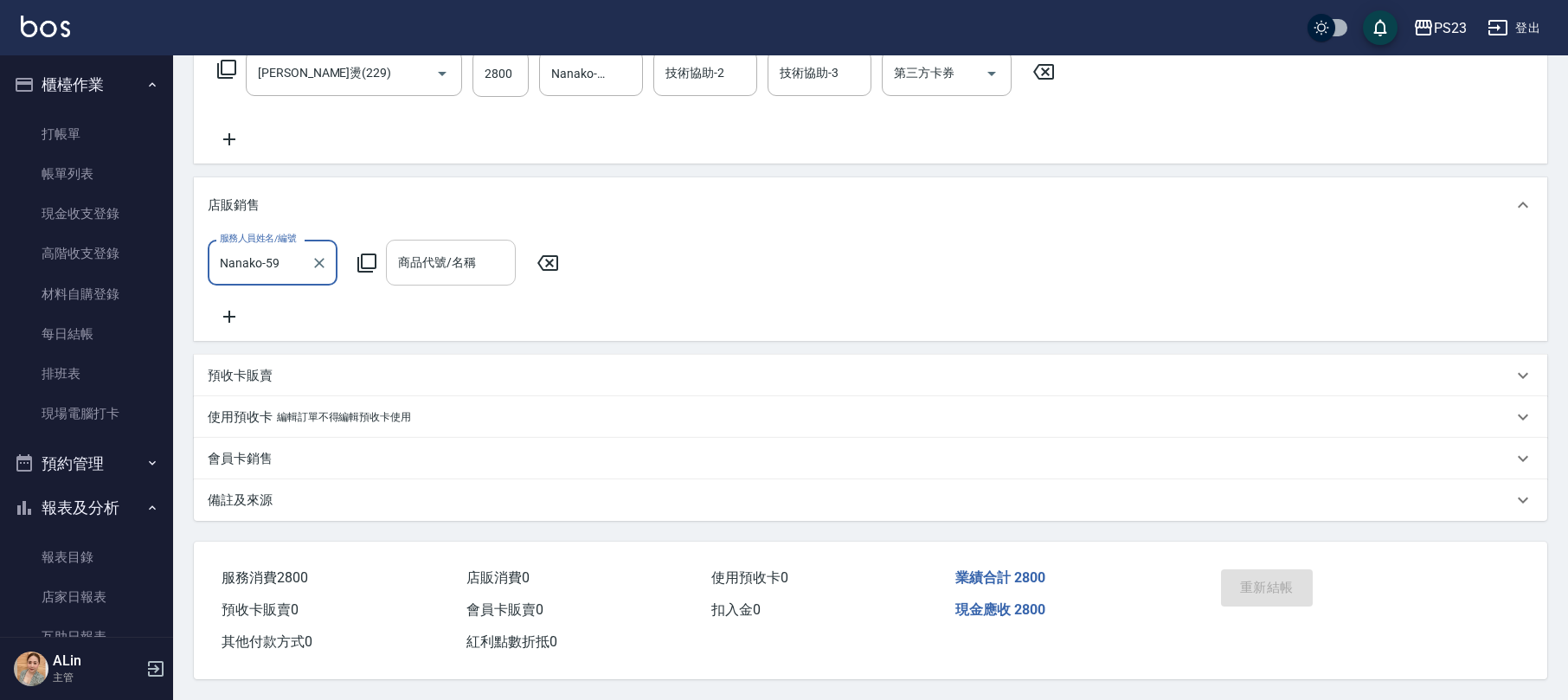
click at [429, 241] on div "商品代號/名稱 商品代號/名稱" at bounding box center [451, 262] width 130 height 45
type input "ㄙ"
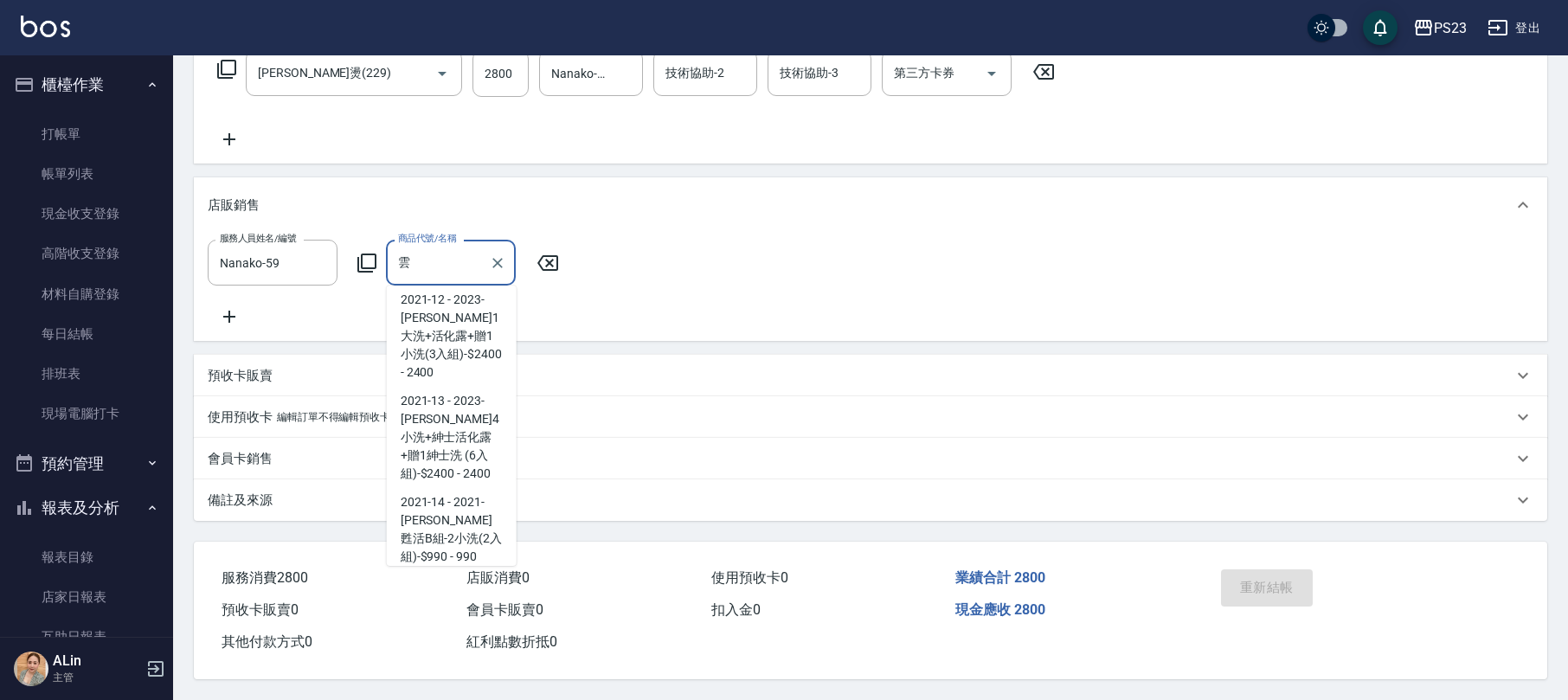
scroll to position [1046, 0]
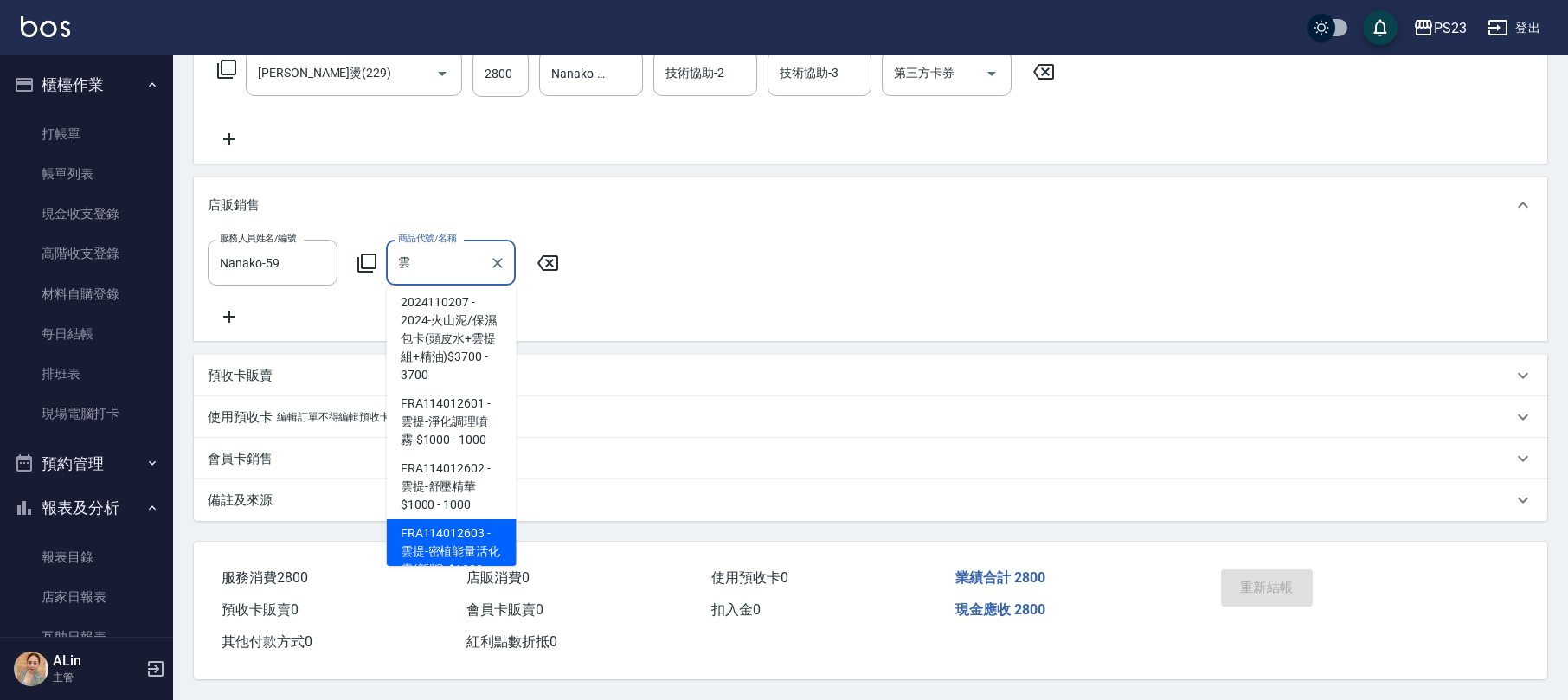
type input "雲提-密植能量活化露(新版)-$1200"
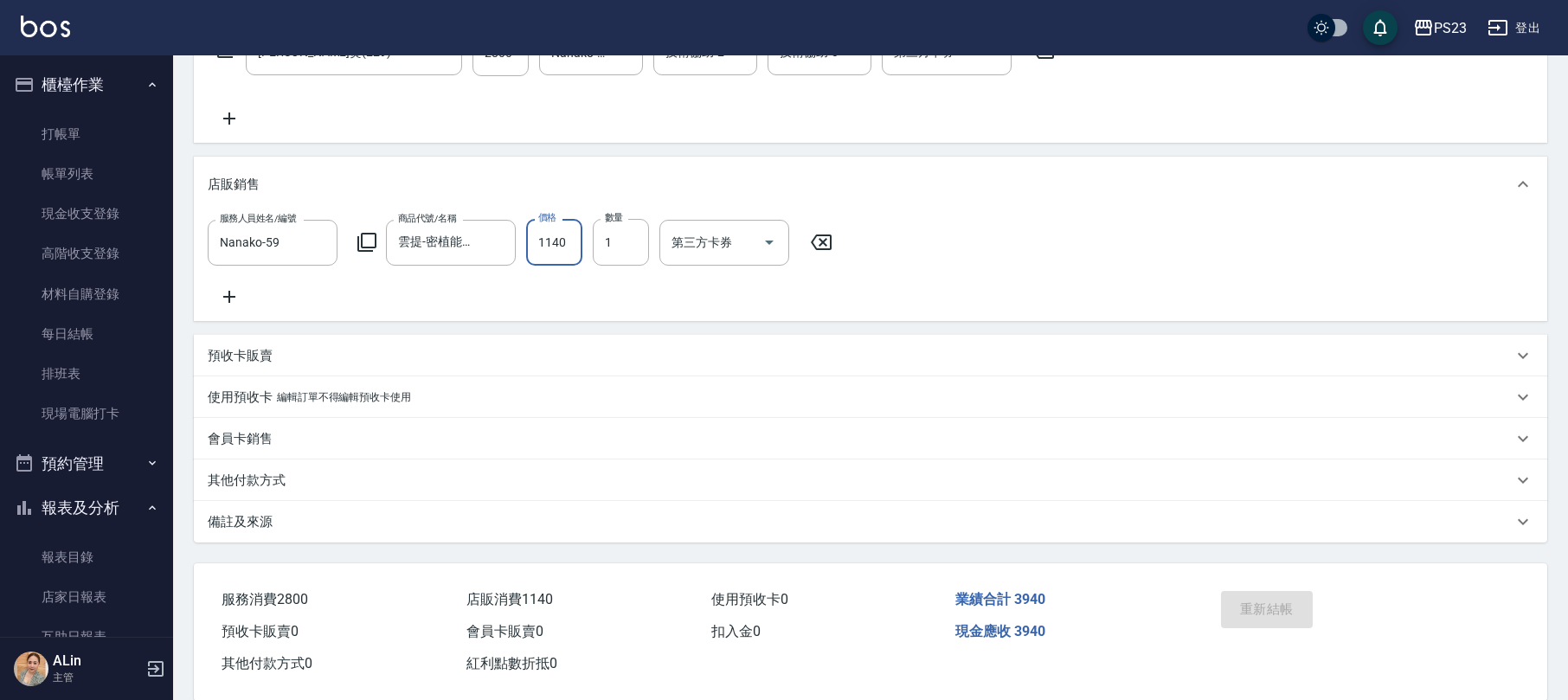
scroll to position [360, 0]
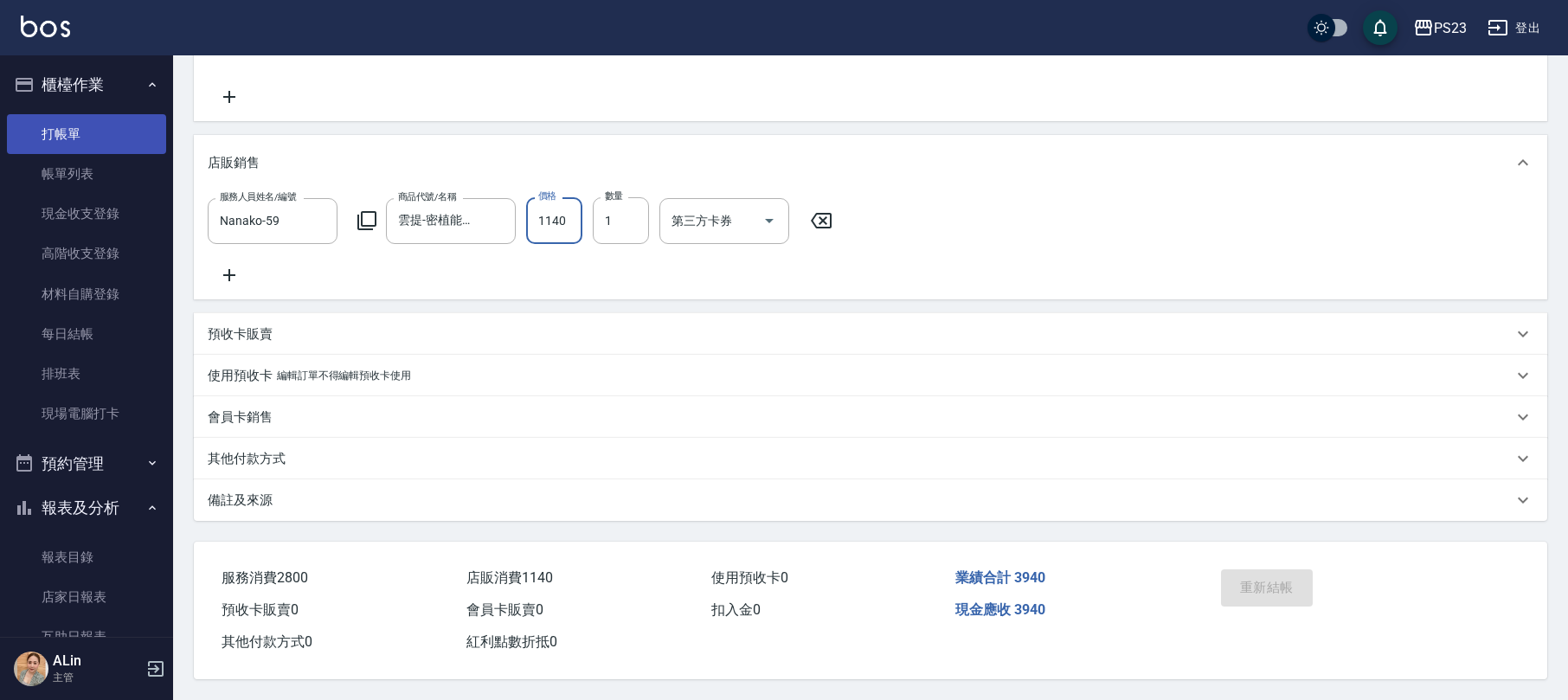
type input "1140"
click at [87, 133] on link "打帳單" at bounding box center [86, 134] width 160 height 40
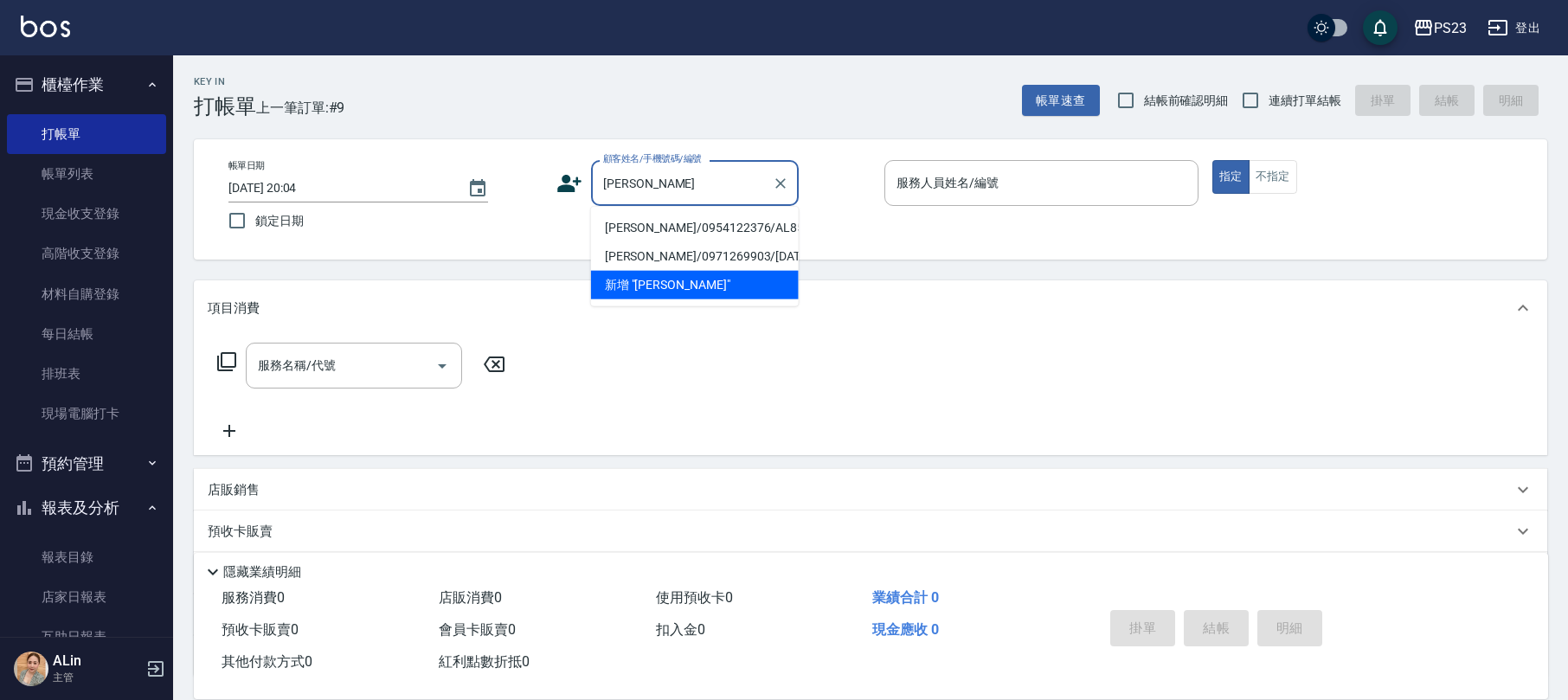
click at [691, 226] on li "[PERSON_NAME]/0954122376/AL850912" at bounding box center [694, 228] width 208 height 29
type input "[PERSON_NAME]/0954122376/AL850912"
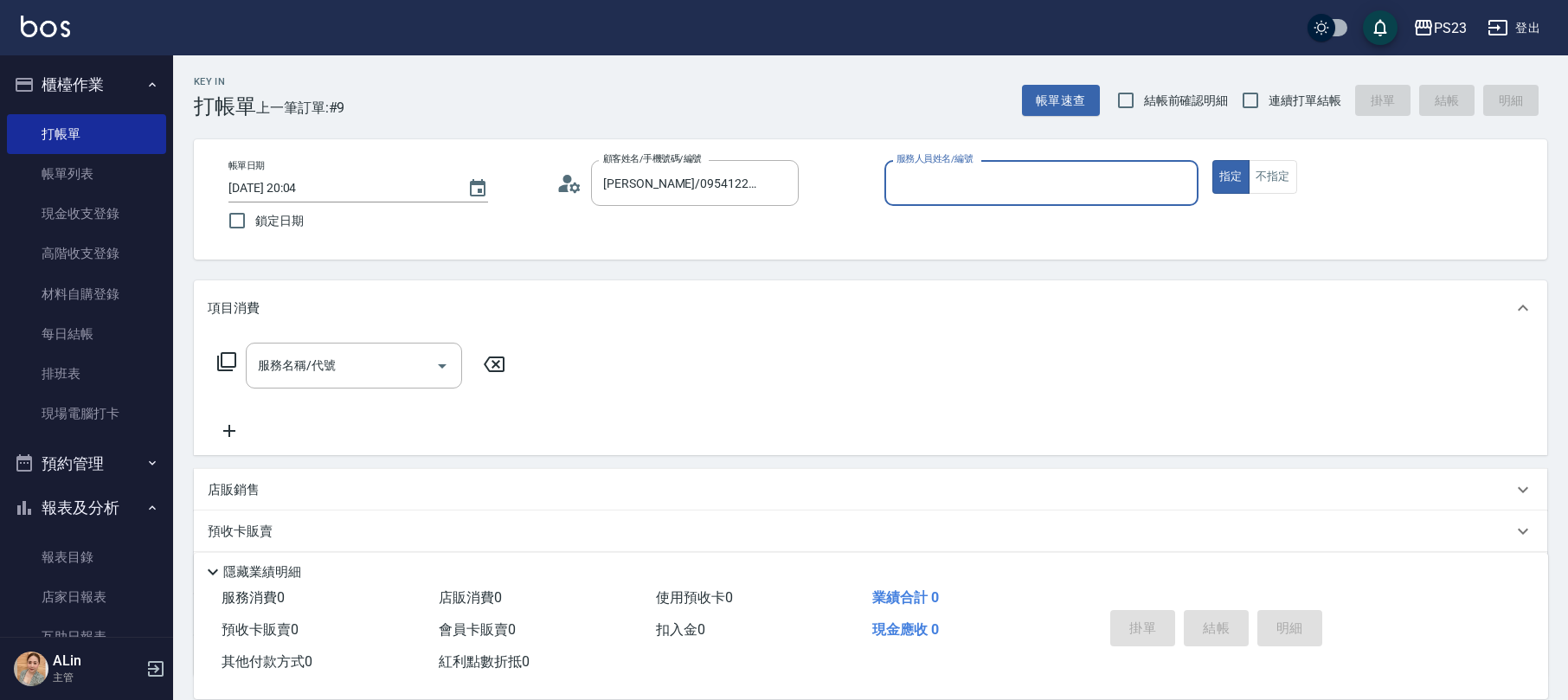
type input "ALin-8"
click at [1285, 103] on span "連續打單結帳" at bounding box center [1305, 101] width 73 height 18
click at [1268, 103] on input "連續打單結帳" at bounding box center [1250, 100] width 37 height 37
checkbox input "true"
click at [319, 368] on div "服務名稱/代號 服務名稱/代號" at bounding box center [354, 365] width 217 height 45
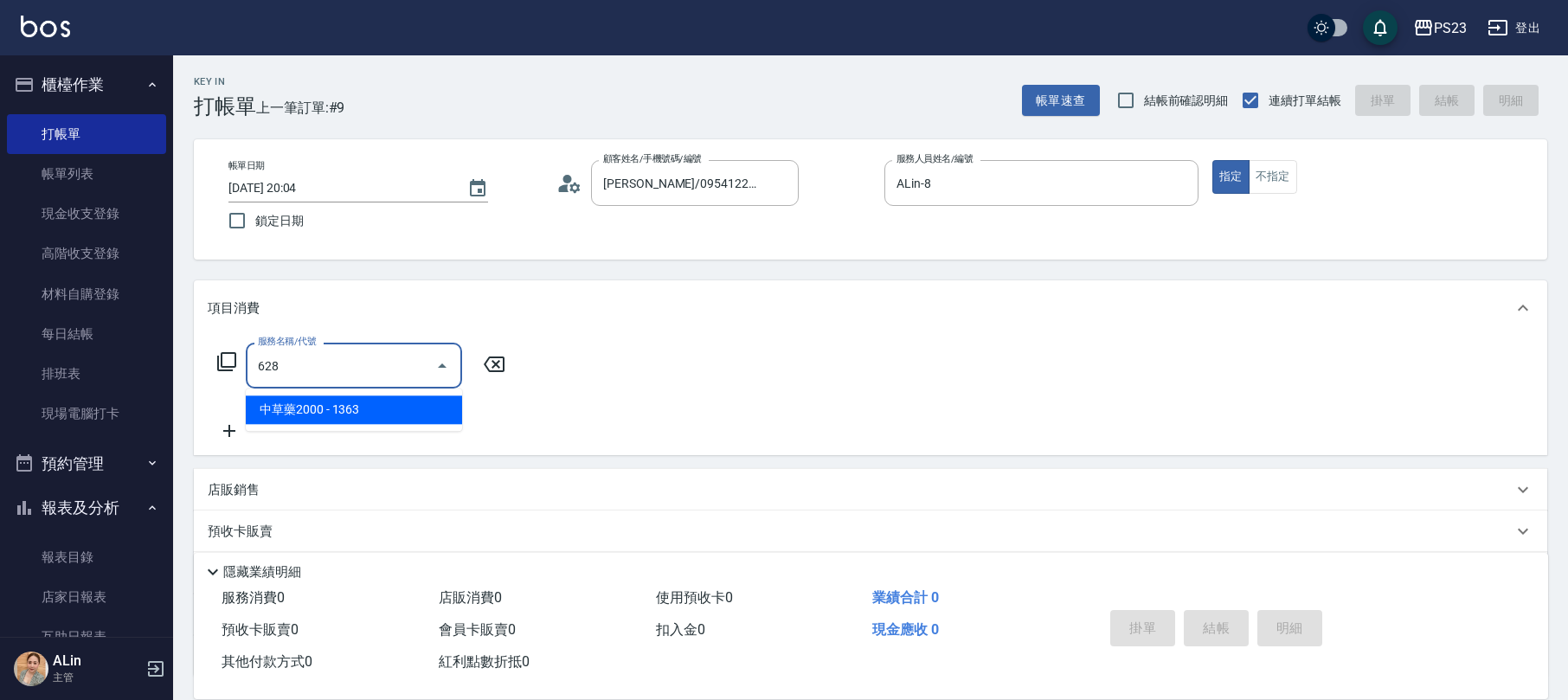
type input "中草藥2000(628)"
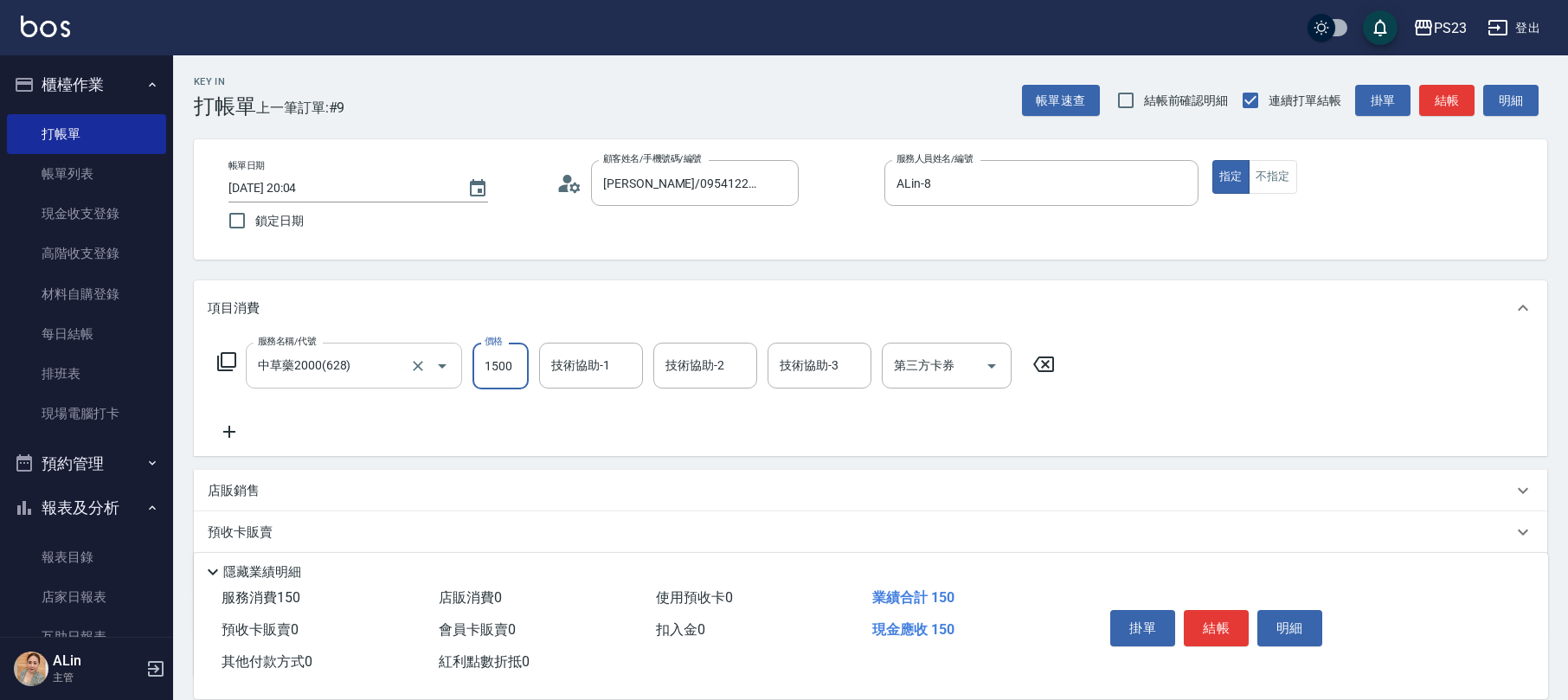
type input "1500"
type input "ALin-8"
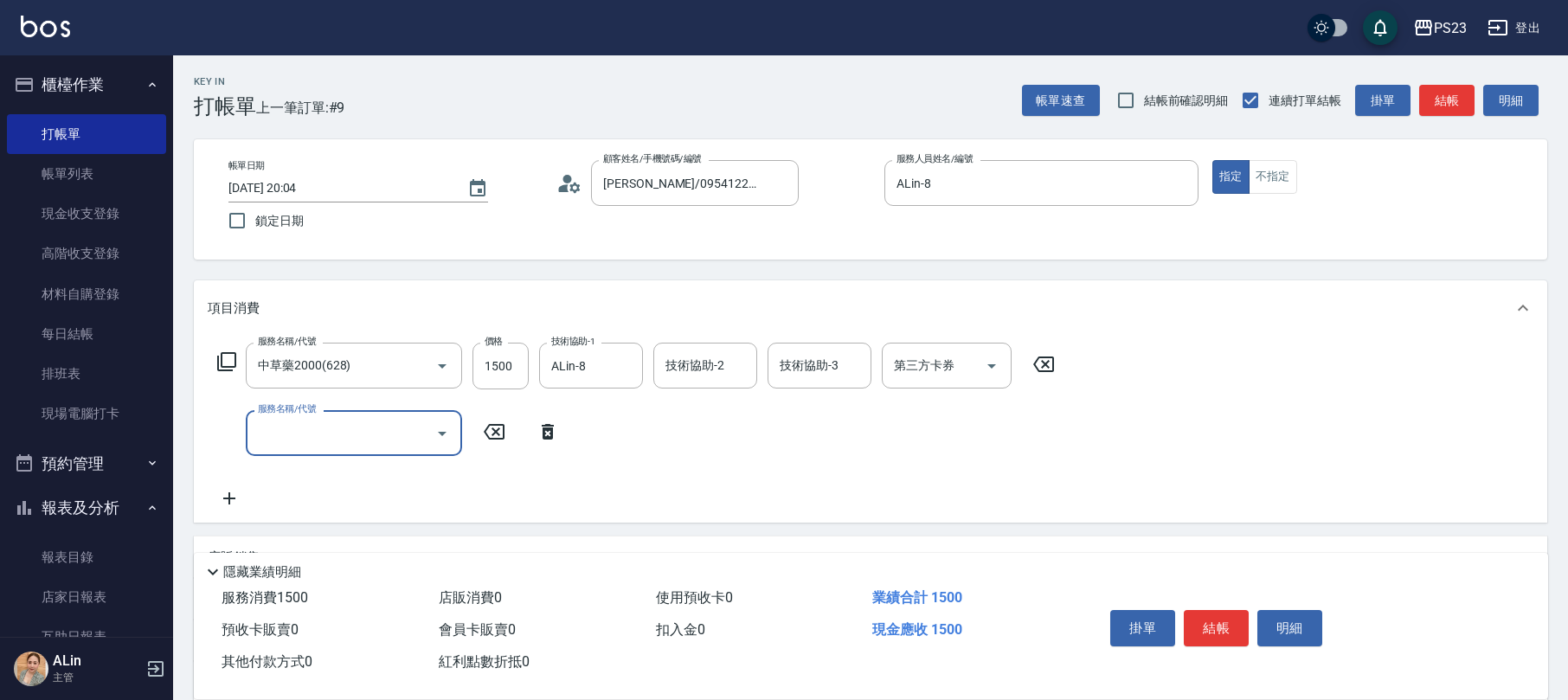
scroll to position [206, 0]
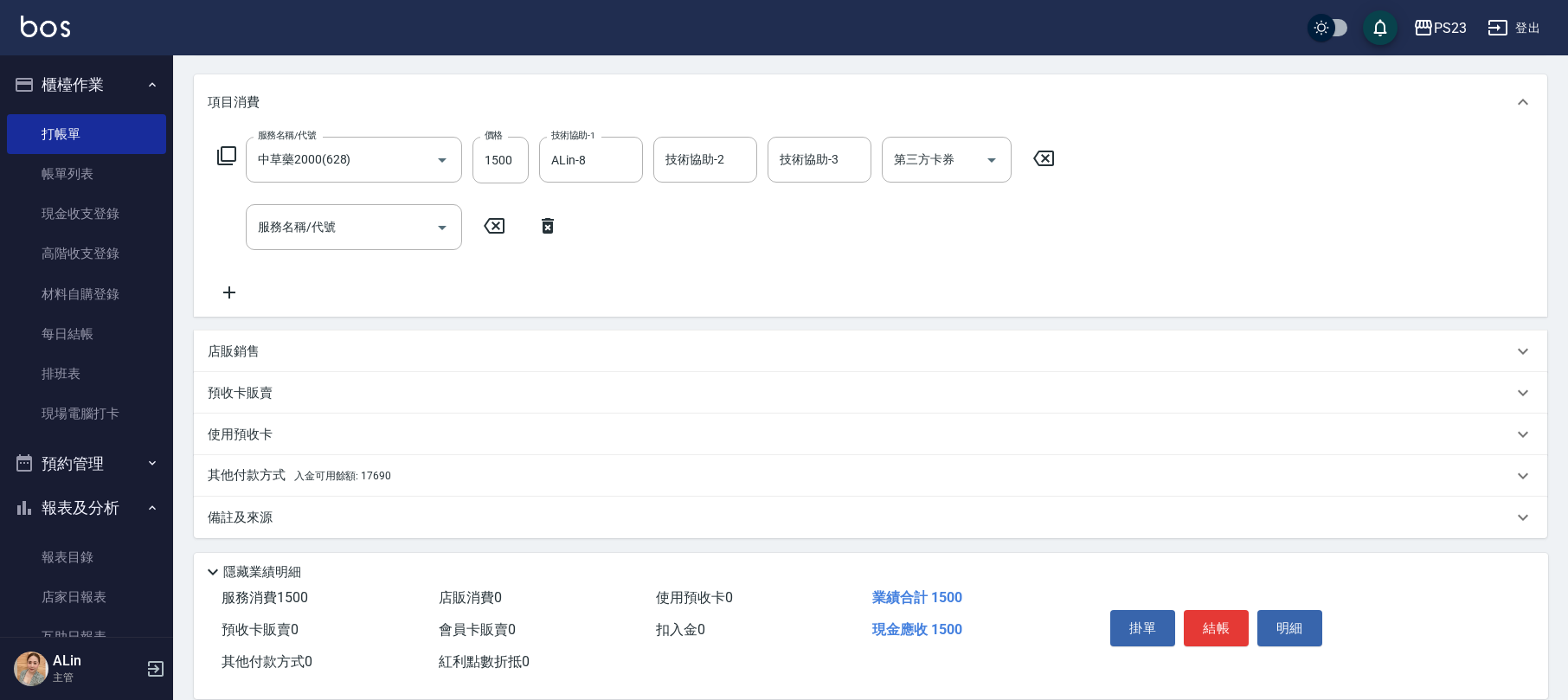
click at [288, 342] on div "店販銷售" at bounding box center [860, 351] width 1305 height 18
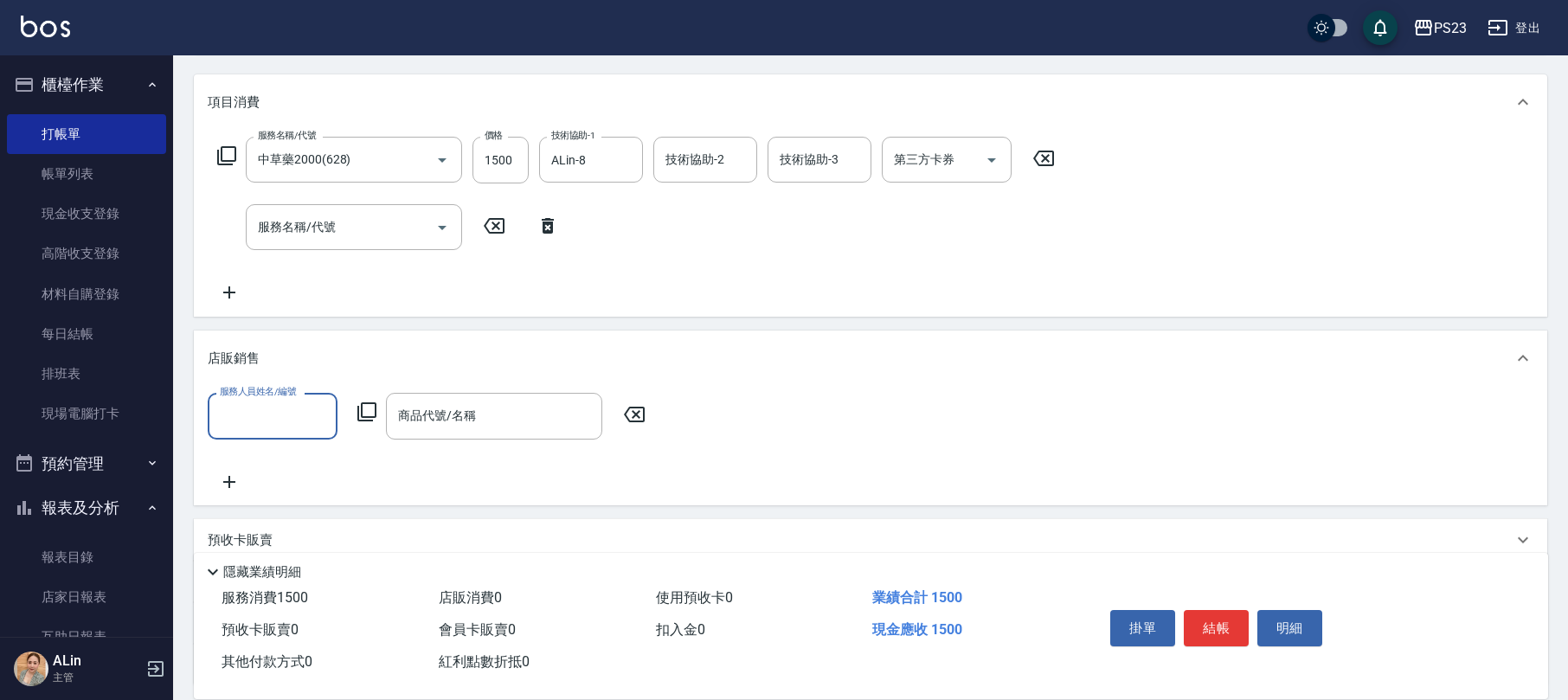
scroll to position [1, 0]
type input "ALin-8"
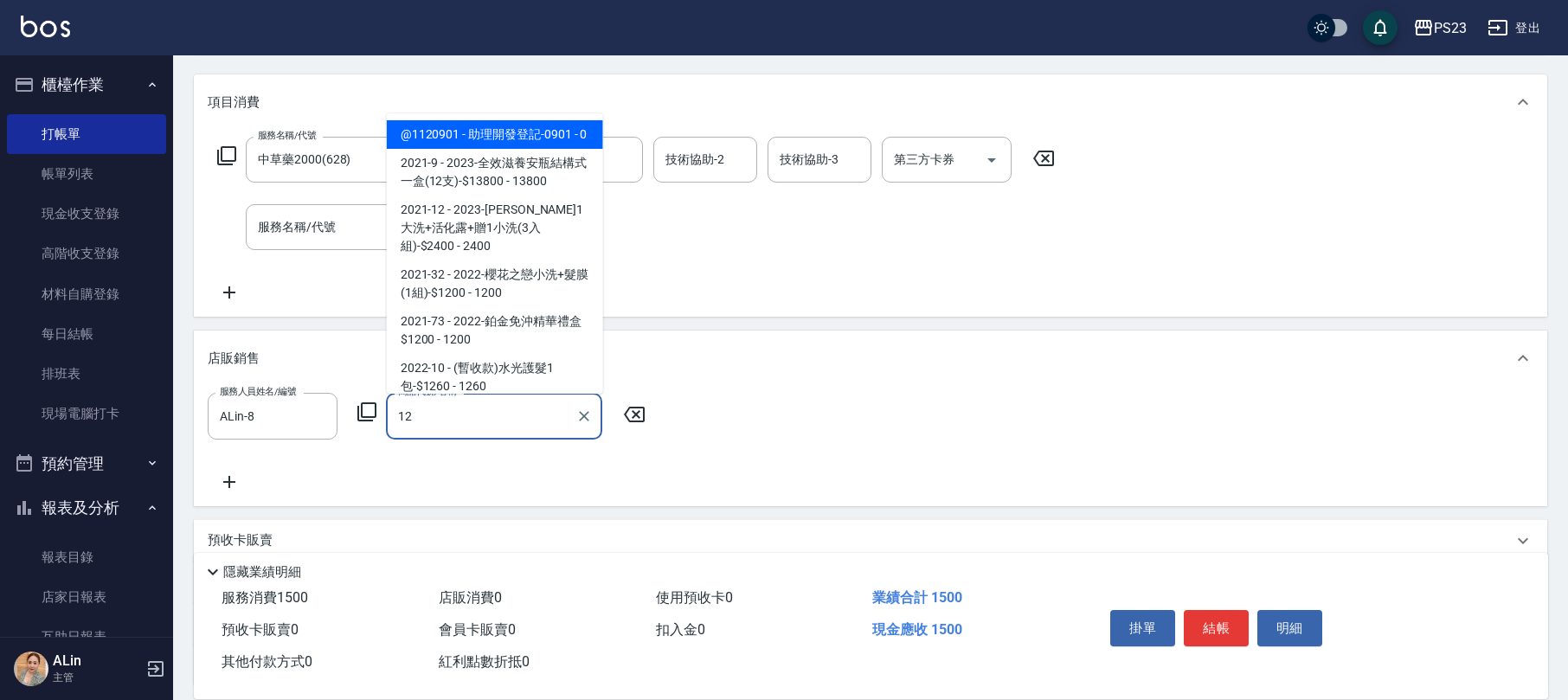
type input "1"
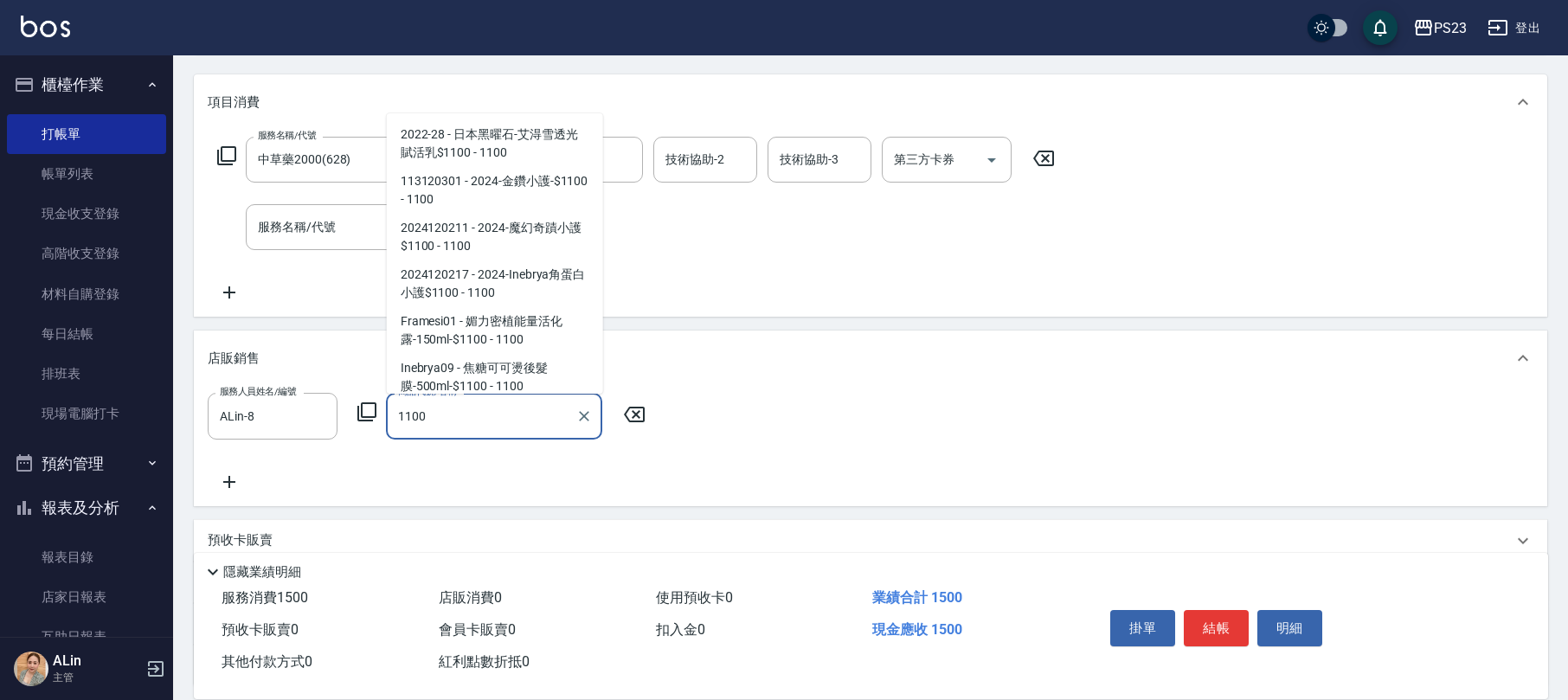
scroll to position [101, 0]
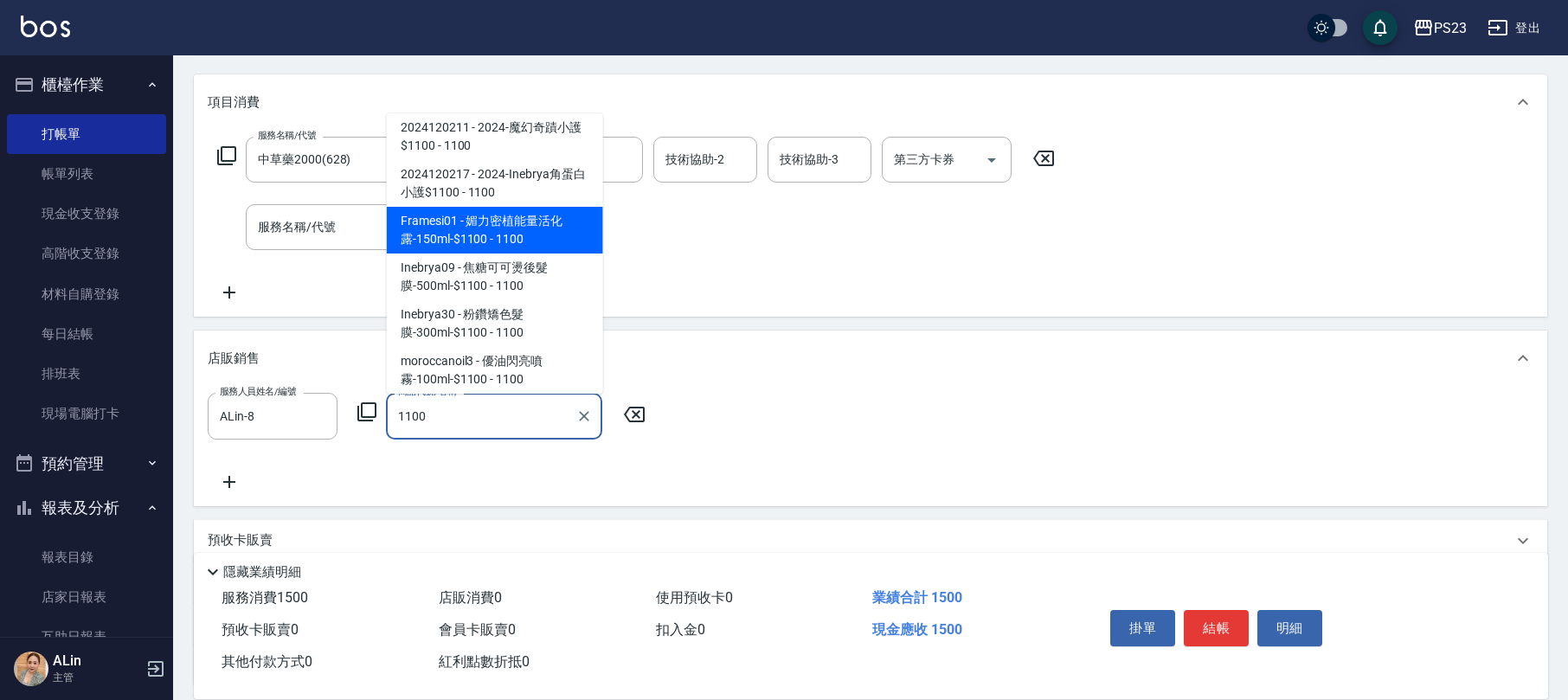
type input "媚力密植能量活化露-150ml-$1100"
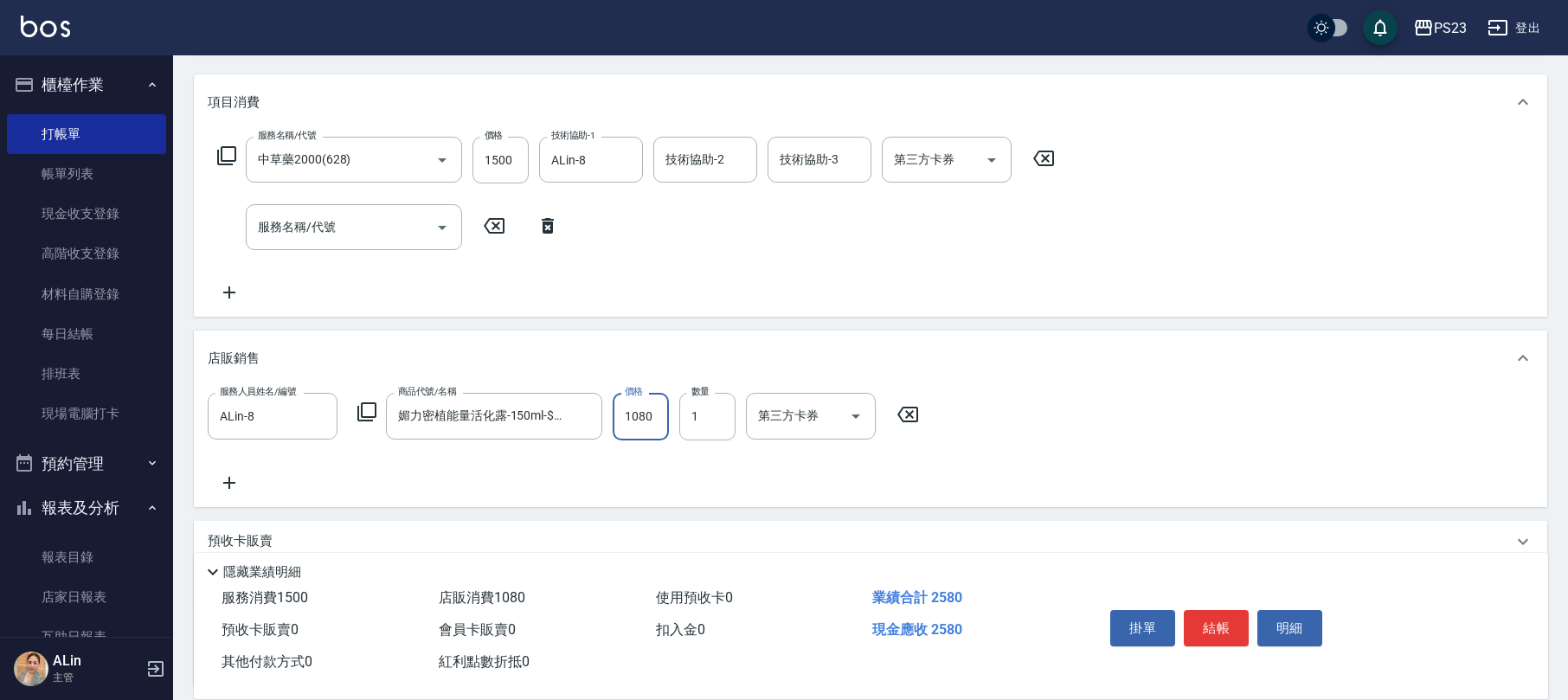
scroll to position [355, 0]
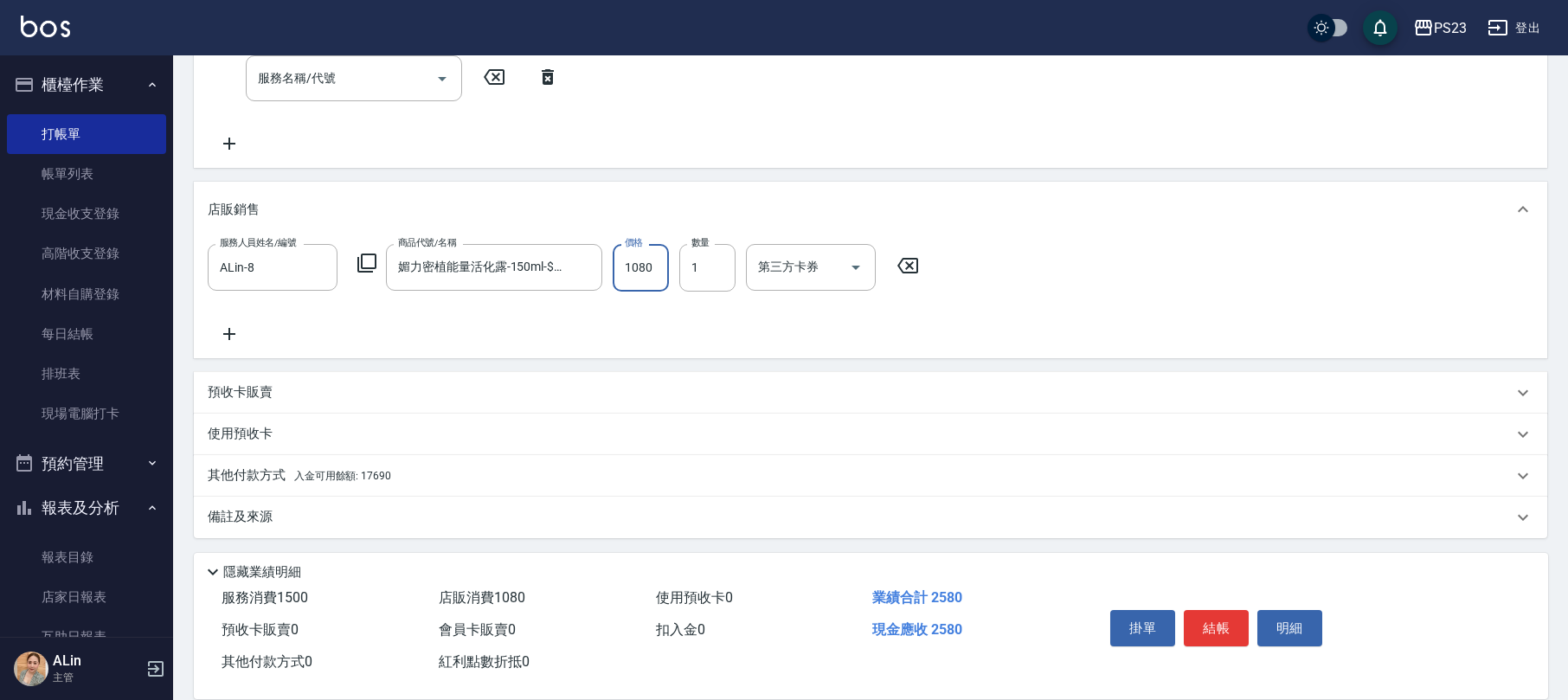
type input "1080"
click at [331, 470] on span "入金可用餘額: 17690" at bounding box center [342, 476] width 97 height 12
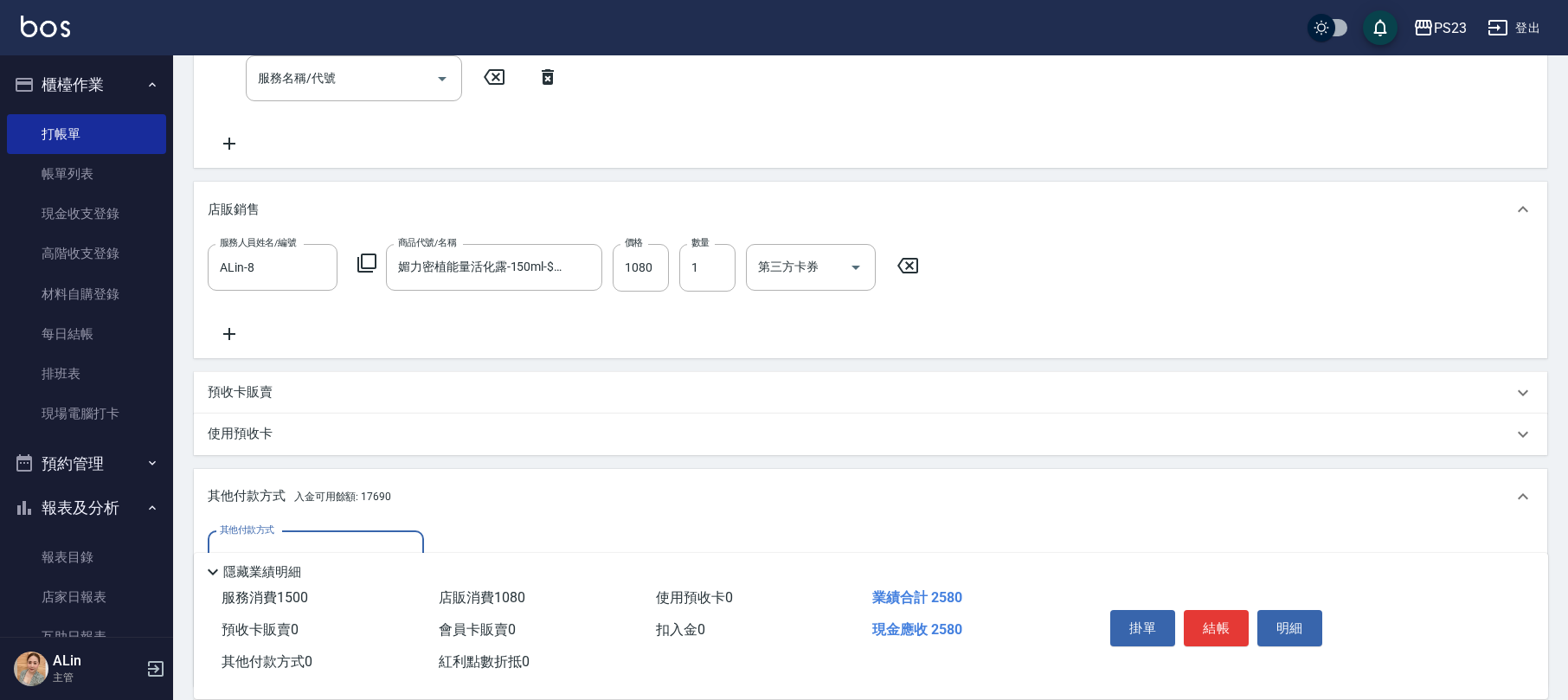
scroll to position [558, 0]
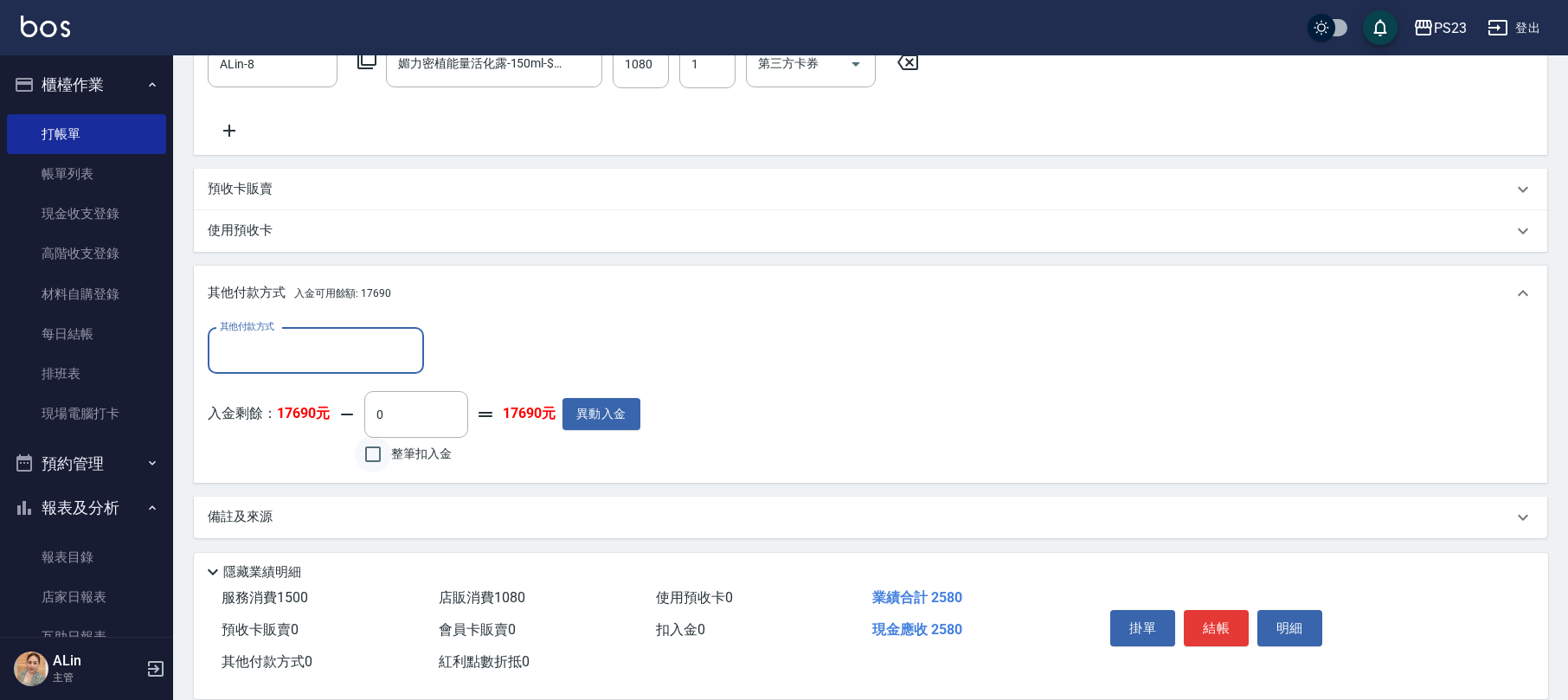
click at [382, 465] on input "整筆扣入金" at bounding box center [373, 454] width 37 height 37
checkbox input "true"
type input "2580"
click at [263, 514] on p "備註及來源" at bounding box center [240, 517] width 65 height 18
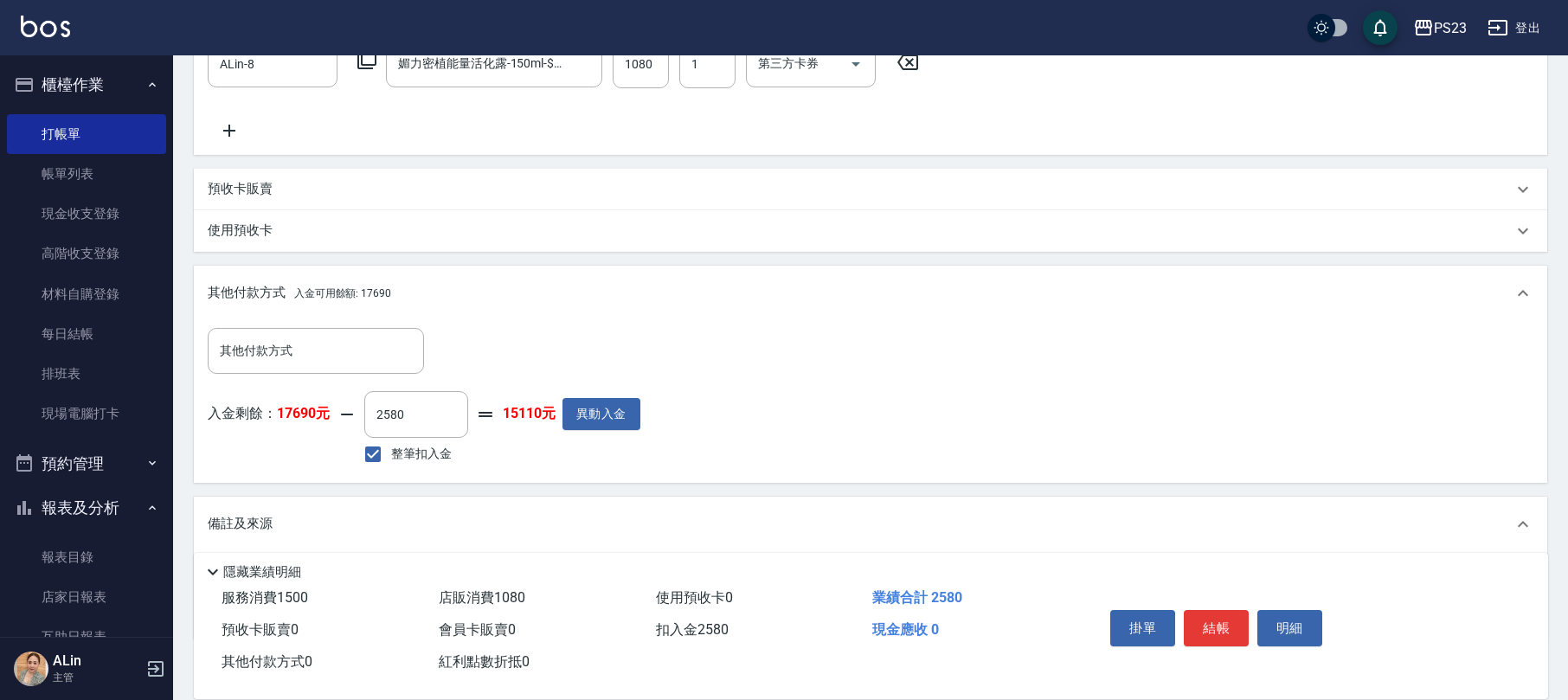
scroll to position [662, 0]
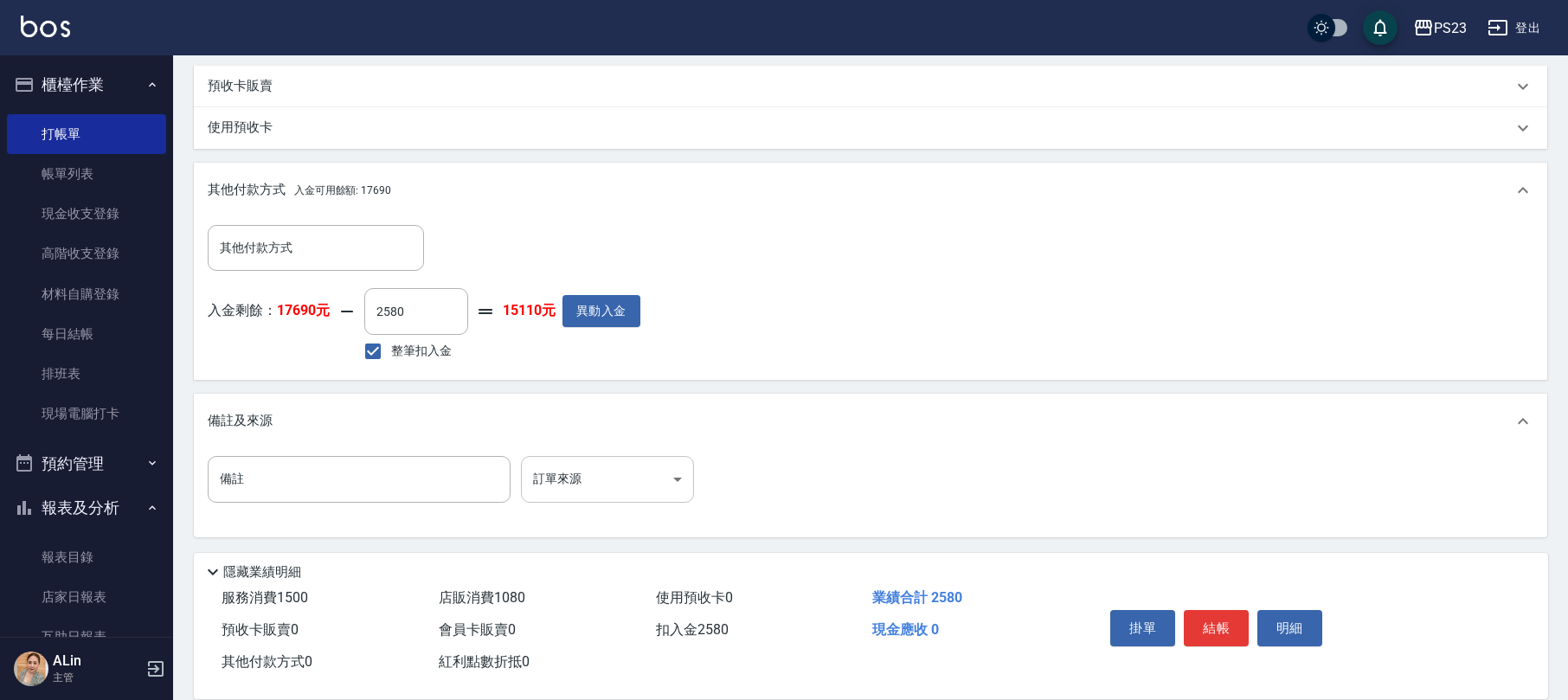
click at [610, 474] on body "PS23 登出 櫃檯作業 打帳單 帳單列表 現金收支登錄 高階收支登錄 材料自購登錄 每日結帳 排班表 現場電腦打卡 預約管理 預約管理 單日預約紀錄 單週預…" at bounding box center [784, 19] width 1568 height 1362
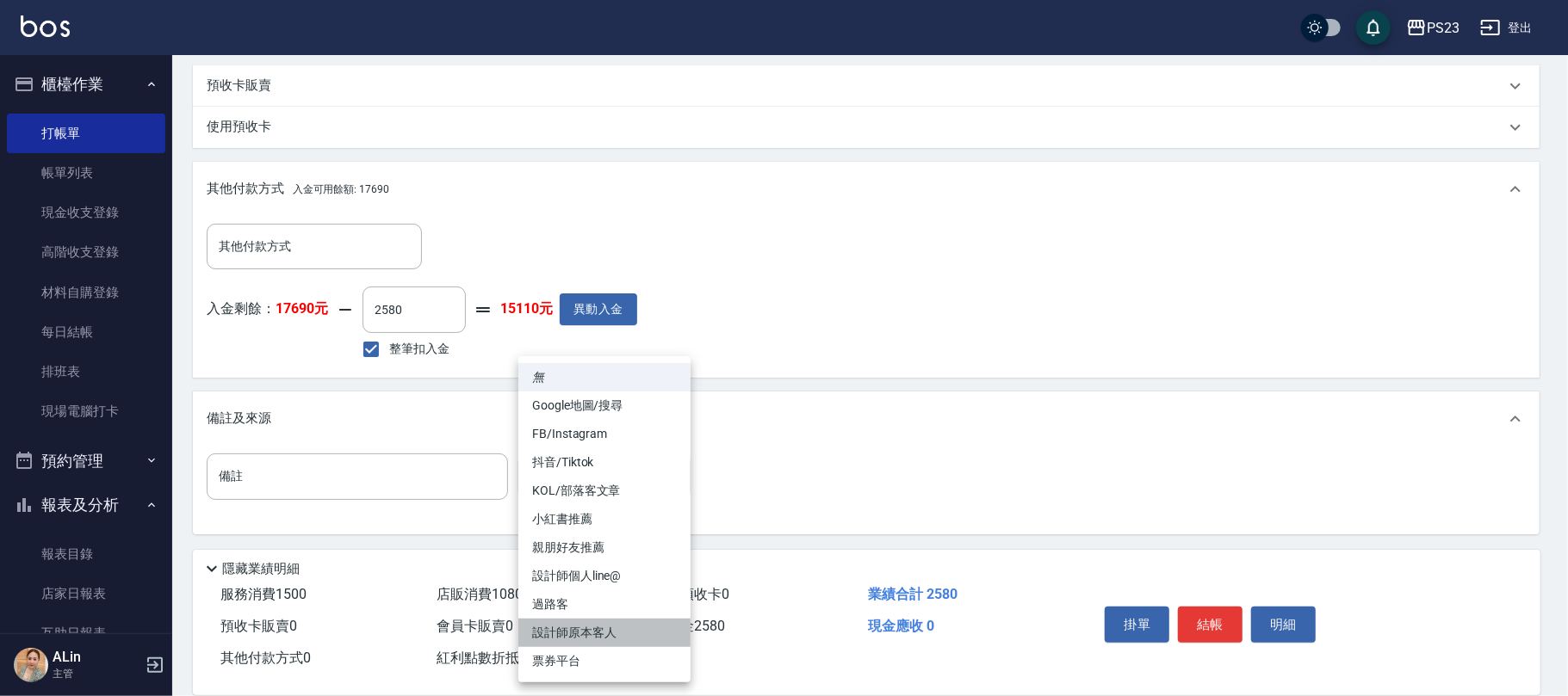
click at [611, 622] on li "設計師原本客人" at bounding box center [604, 633] width 172 height 28
type input "設計師原本客人"
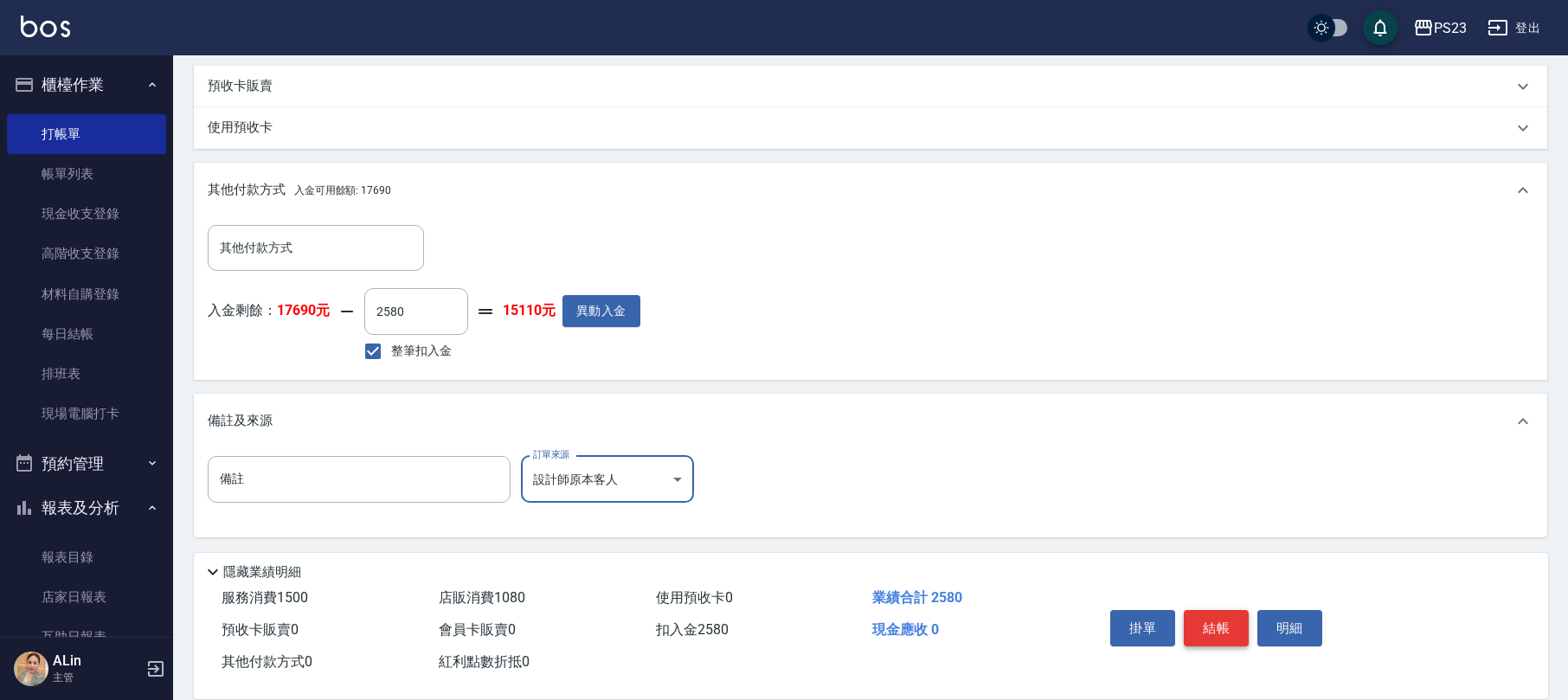
click at [1202, 635] on button "結帳" at bounding box center [1216, 628] width 65 height 37
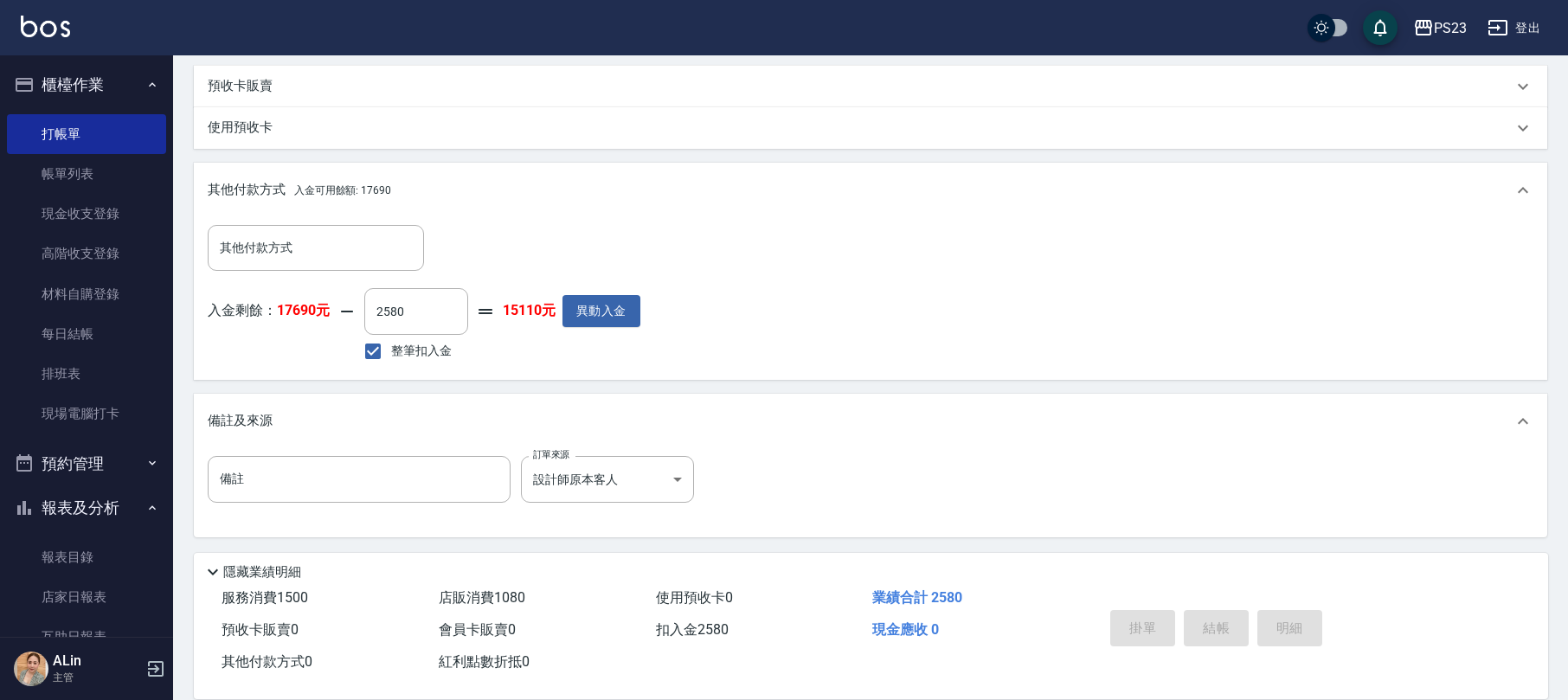
type input "[DATE] 20:05"
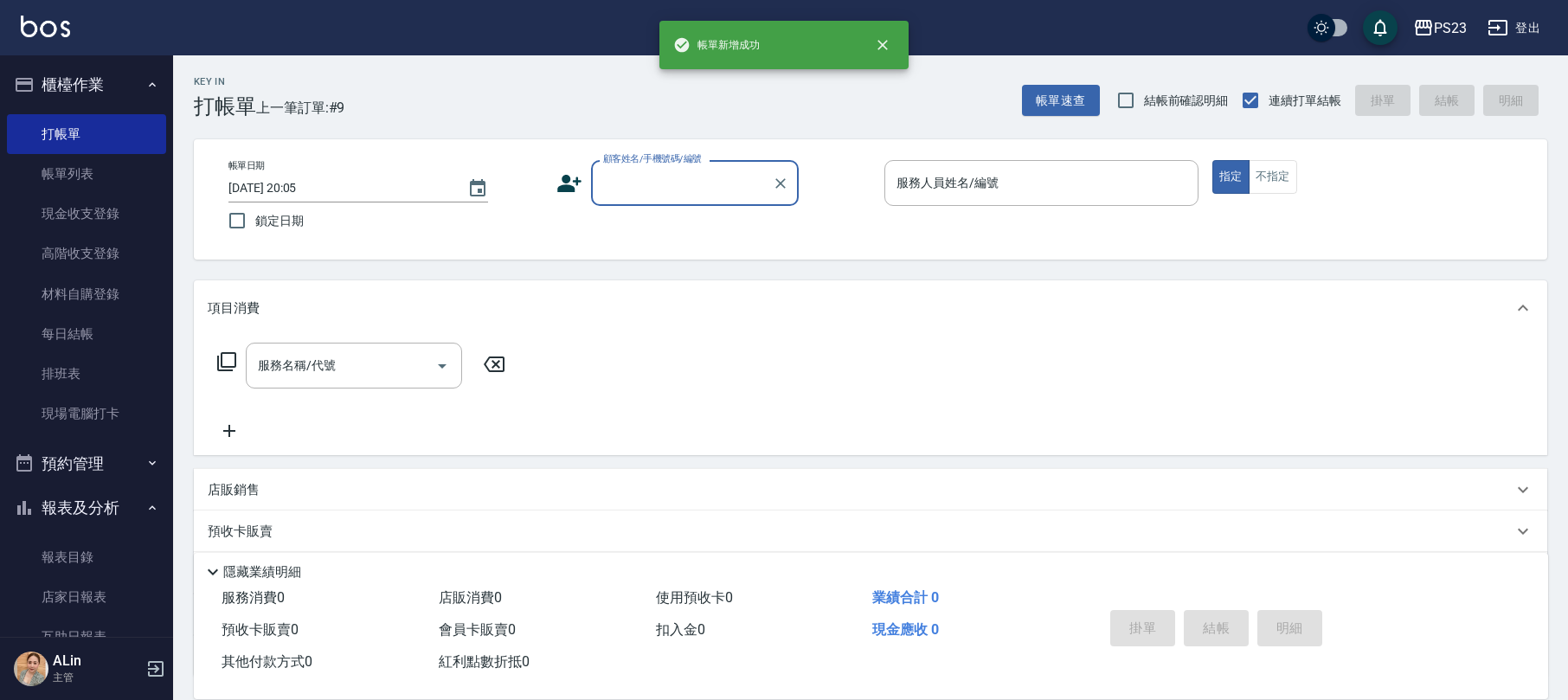
scroll to position [0, 0]
click at [83, 157] on link "帳單列表" at bounding box center [86, 174] width 160 height 40
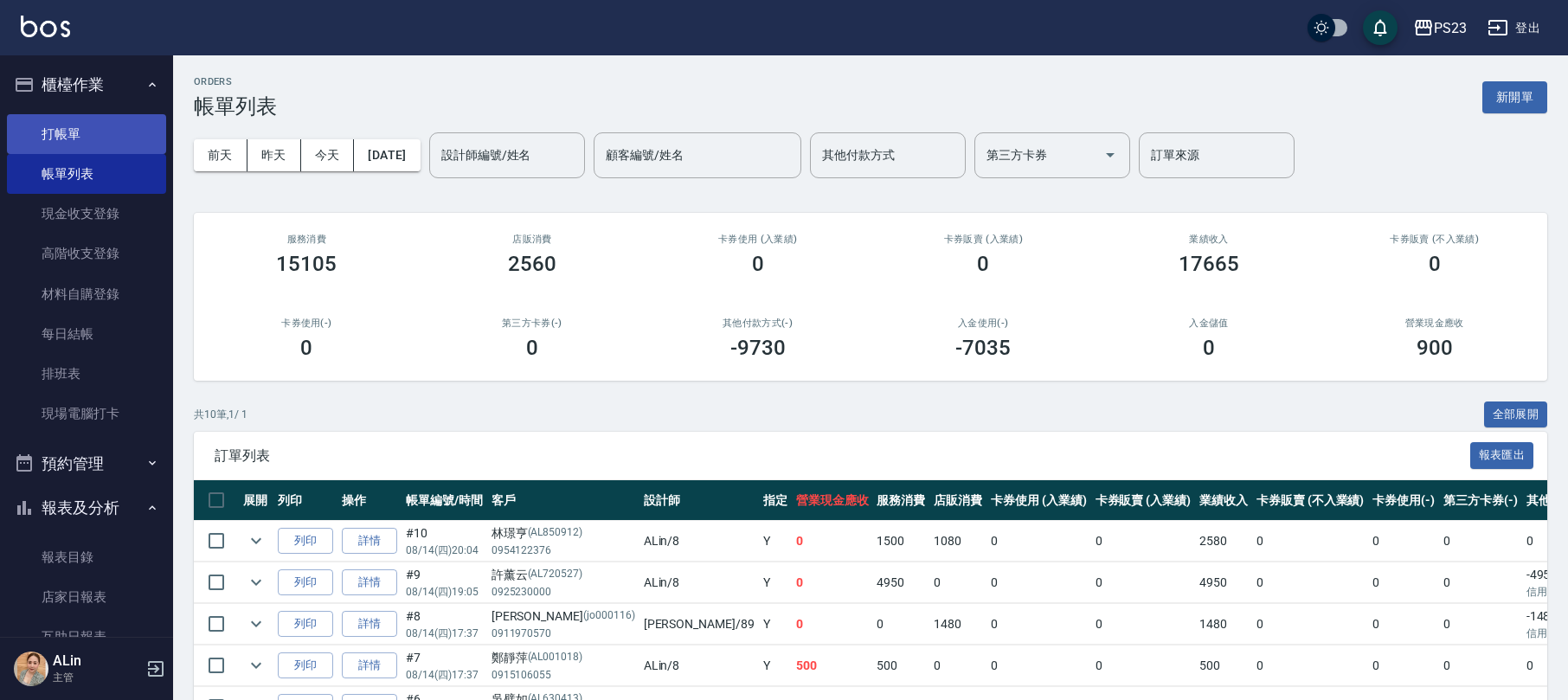
click at [77, 129] on link "打帳單" at bounding box center [86, 134] width 160 height 40
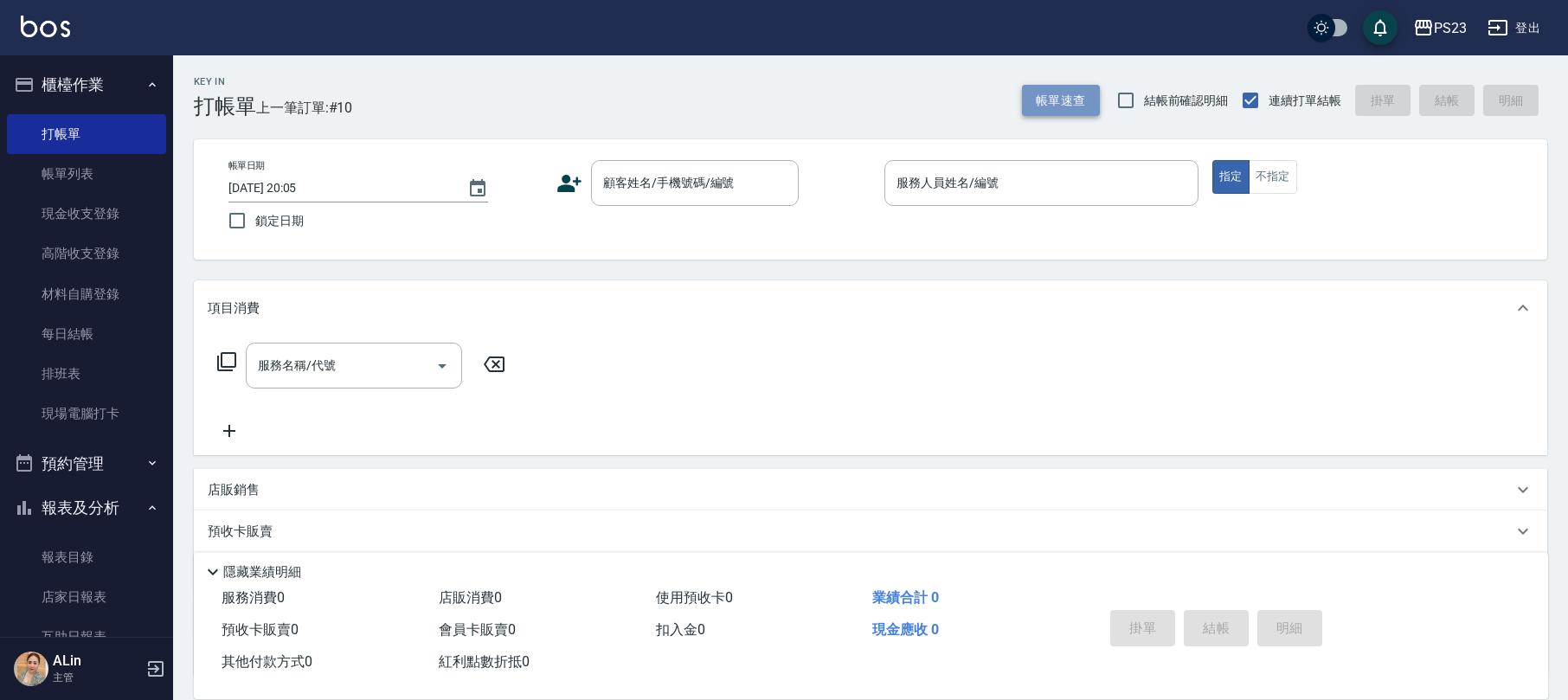
click at [1056, 98] on button "帳單速查" at bounding box center [1060, 101] width 78 height 32
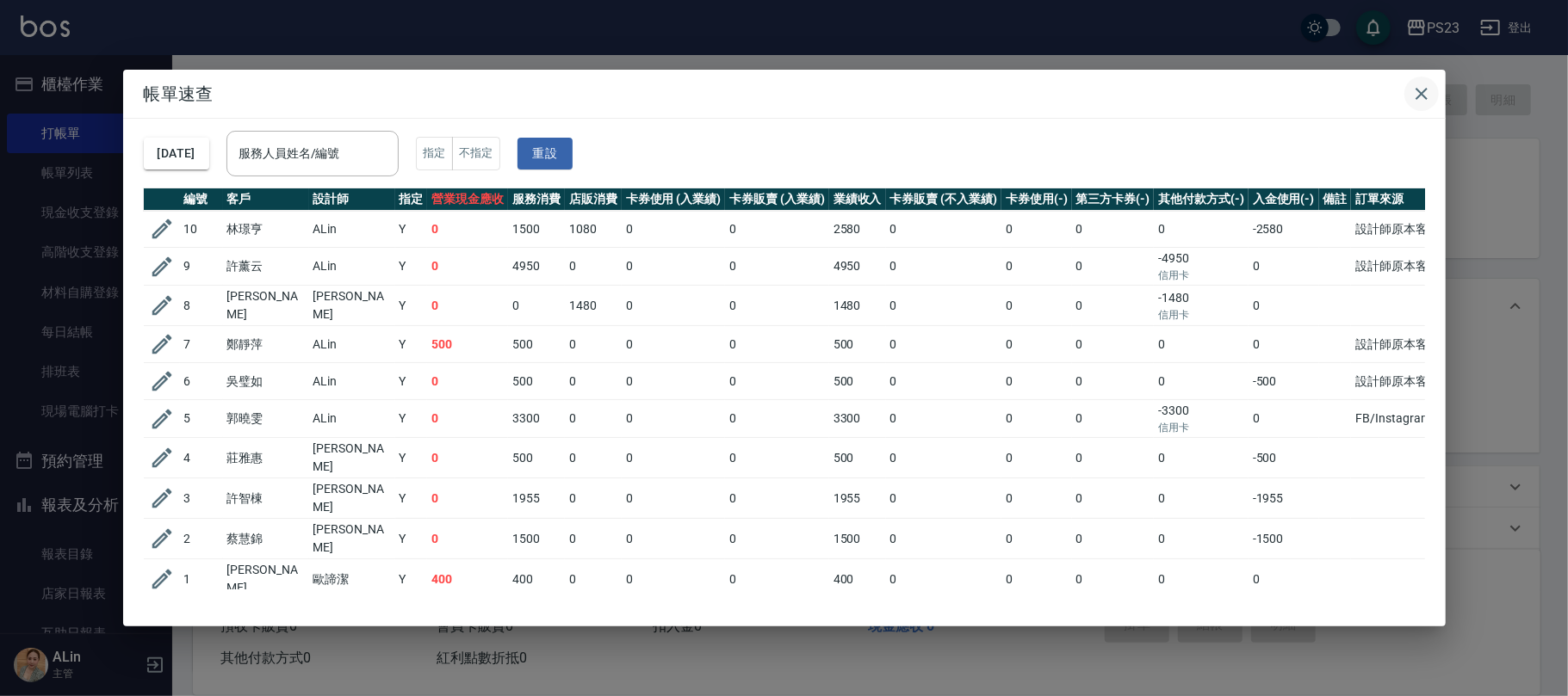
click at [1412, 98] on icon "button" at bounding box center [1421, 93] width 20 height 20
